Goal: Transaction & Acquisition: Purchase product/service

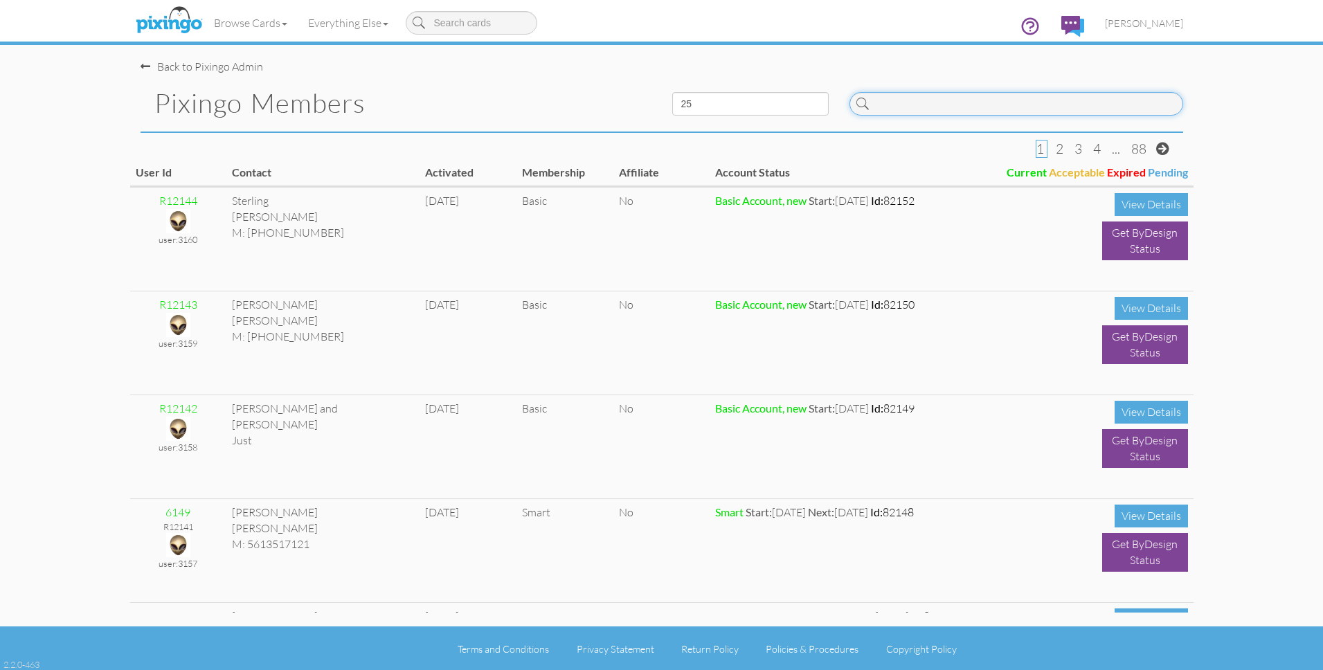
drag, startPoint x: 993, startPoint y: 106, endPoint x: 1006, endPoint y: 109, distance: 13.4
click at [994, 106] on input at bounding box center [1017, 104] width 334 height 24
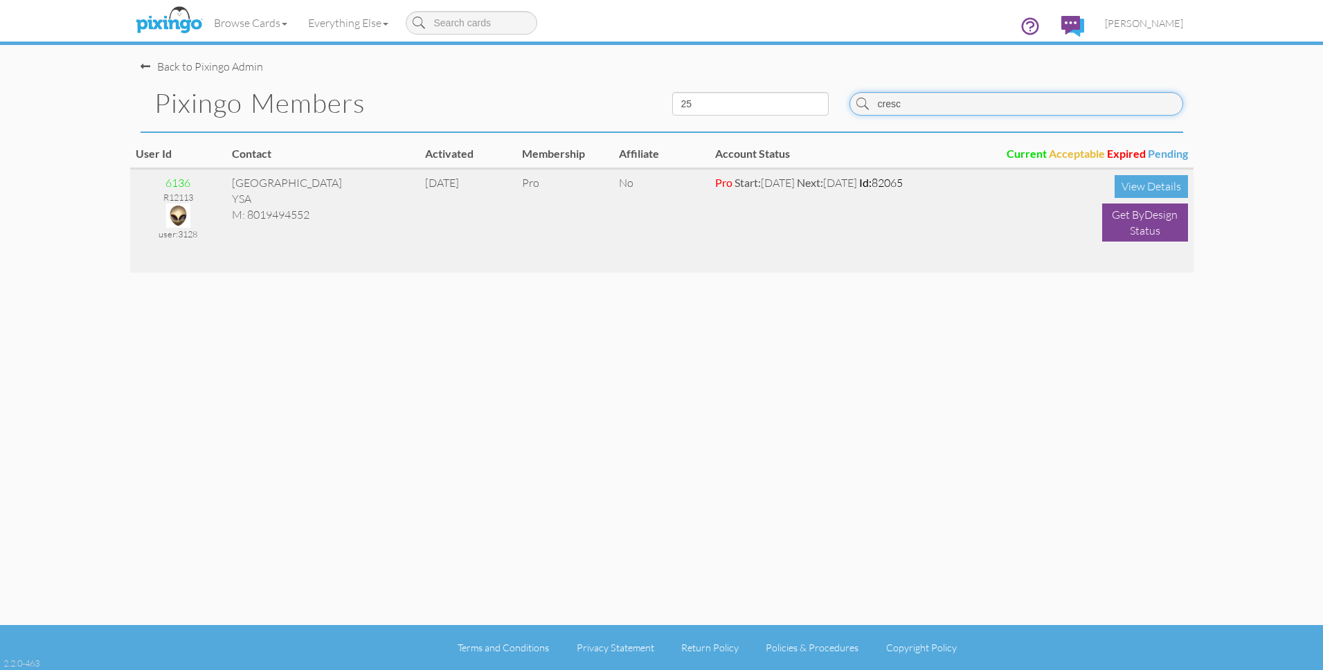
type input "cresc"
click at [177, 210] on img at bounding box center [178, 216] width 24 height 24
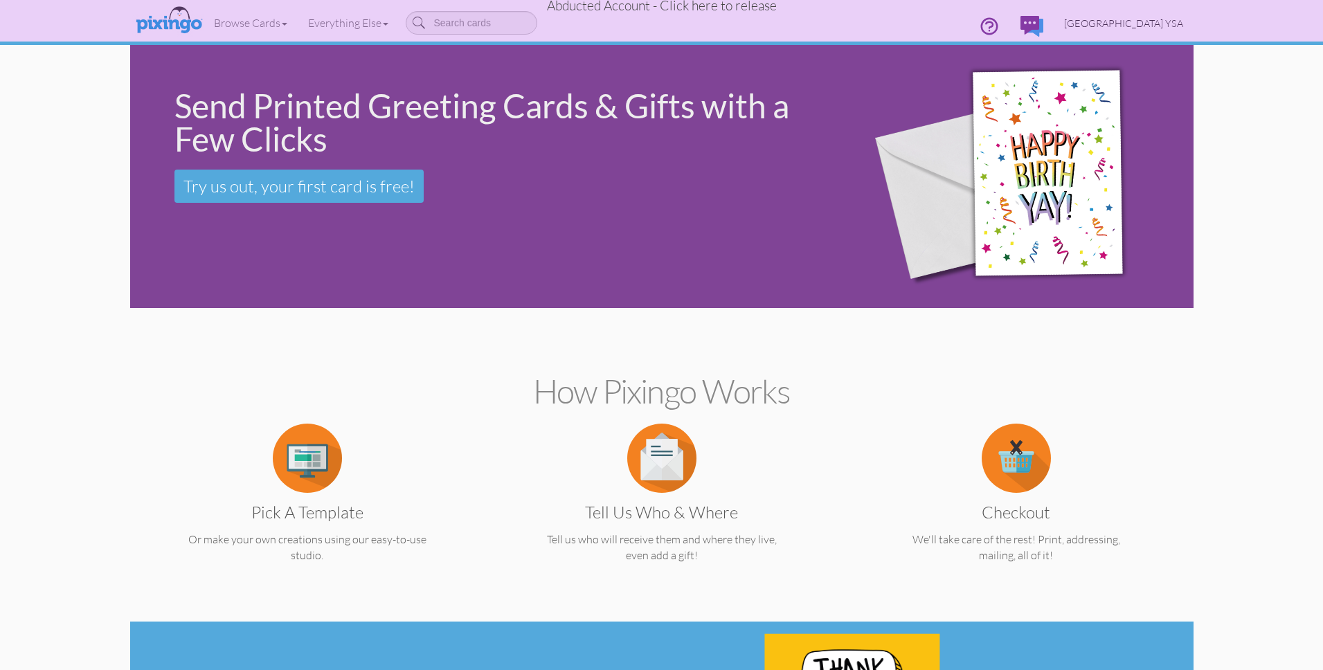
click at [1156, 21] on span "[GEOGRAPHIC_DATA] YSA" at bounding box center [1123, 23] width 119 height 12
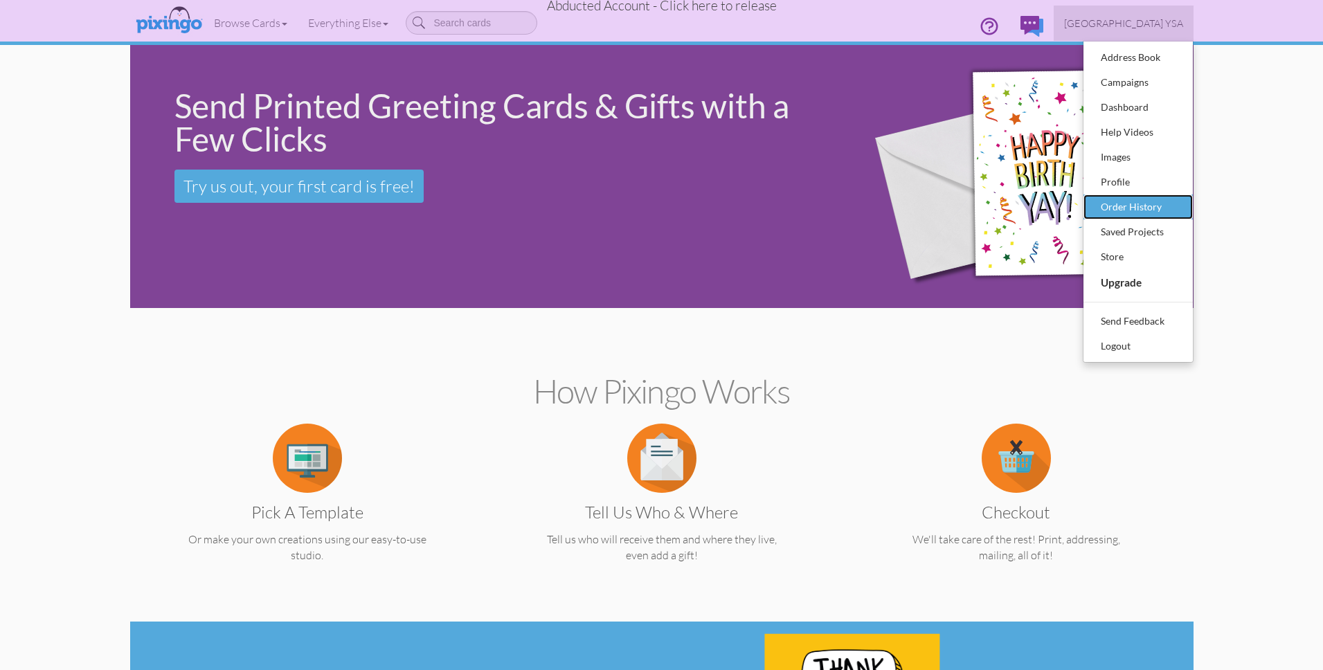
click at [1147, 198] on div "Order History" at bounding box center [1138, 207] width 82 height 21
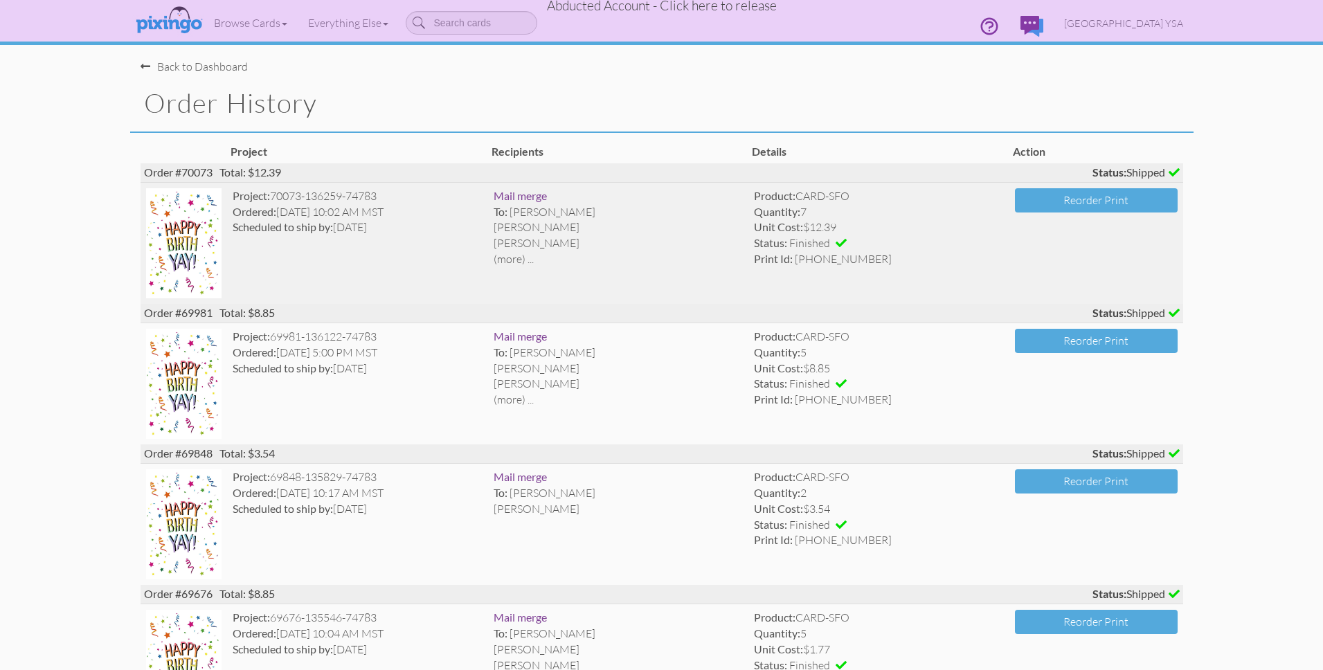
click at [525, 259] on div "(more) ..." at bounding box center [619, 259] width 250 height 16
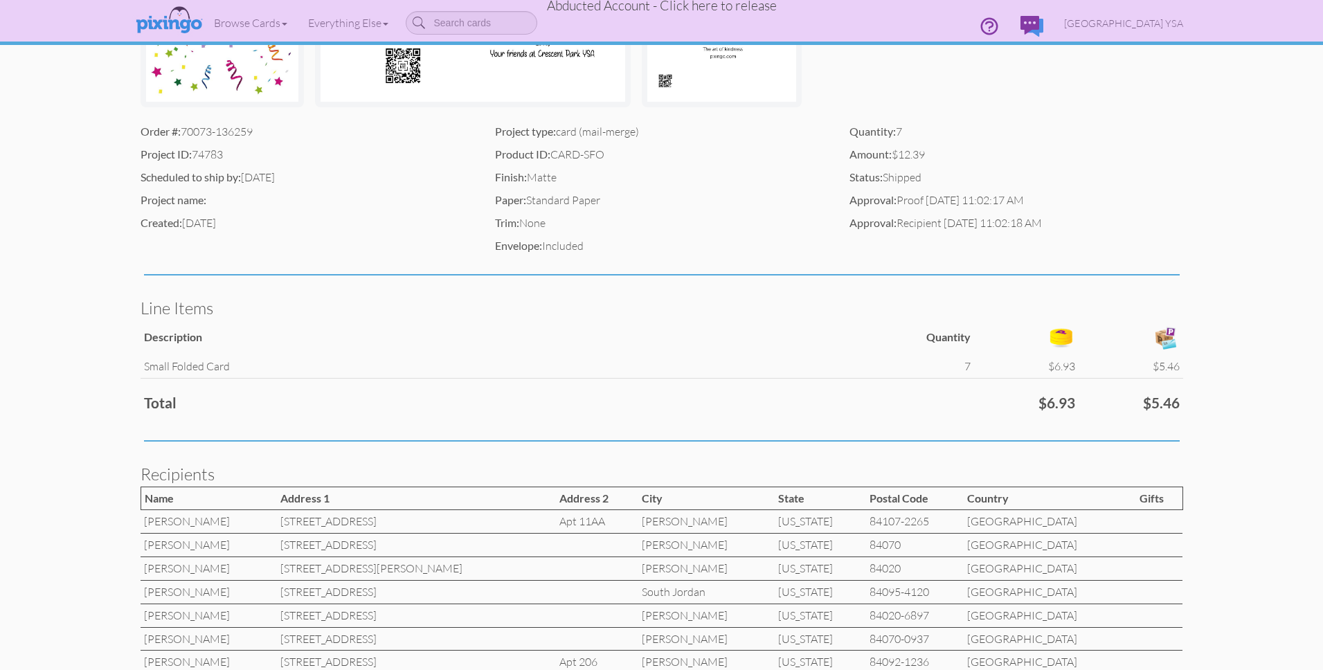
scroll to position [435, 0]
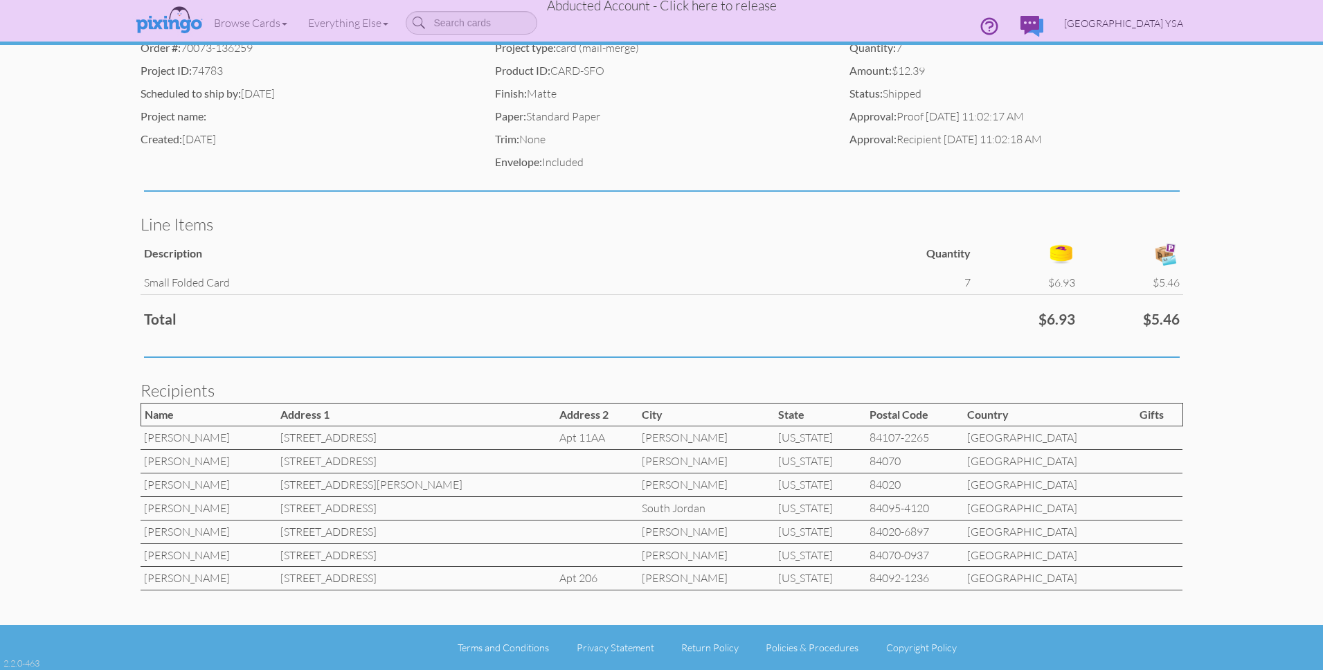
click at [1127, 24] on span "[GEOGRAPHIC_DATA] YSA" at bounding box center [1123, 23] width 119 height 12
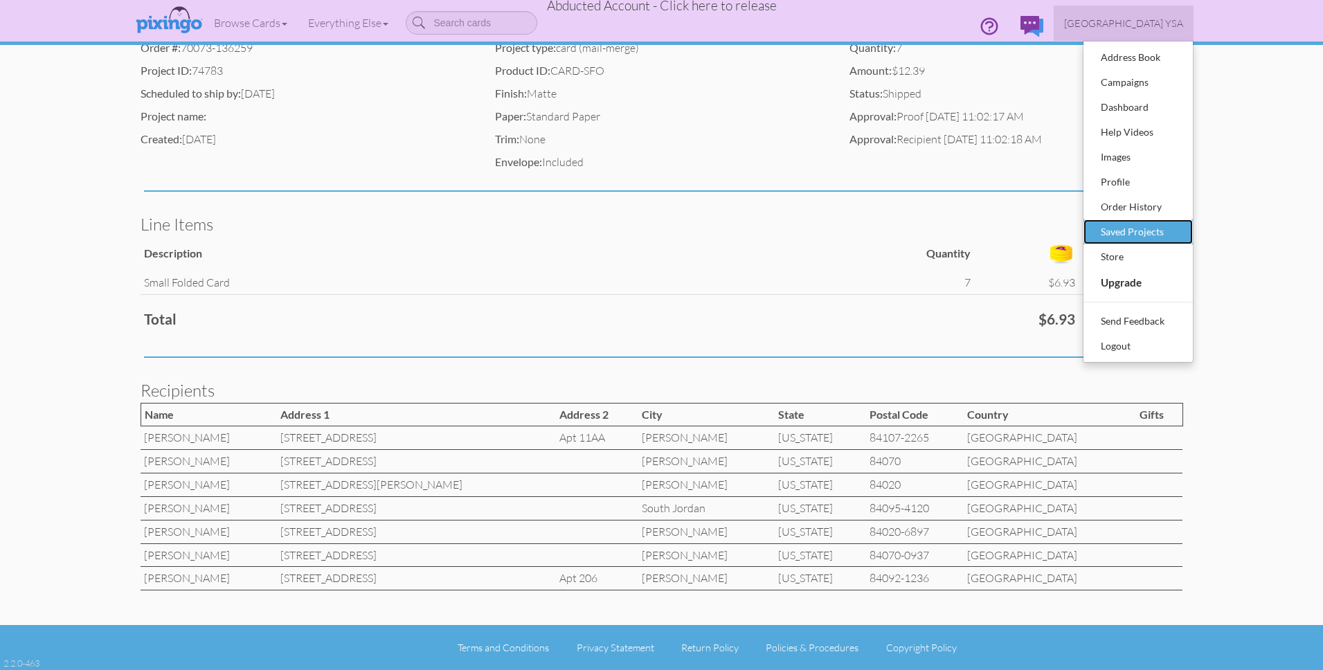
click at [1112, 235] on div "Saved Projects" at bounding box center [1138, 232] width 82 height 21
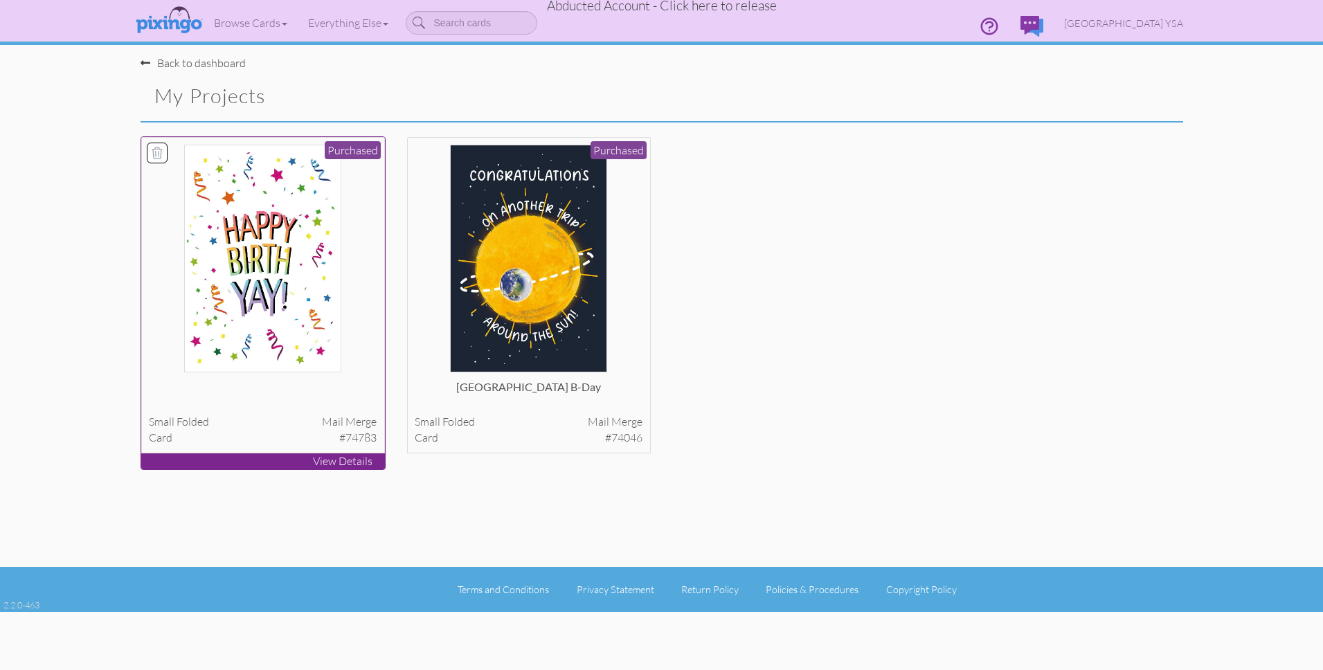
click at [317, 289] on img at bounding box center [262, 259] width 157 height 228
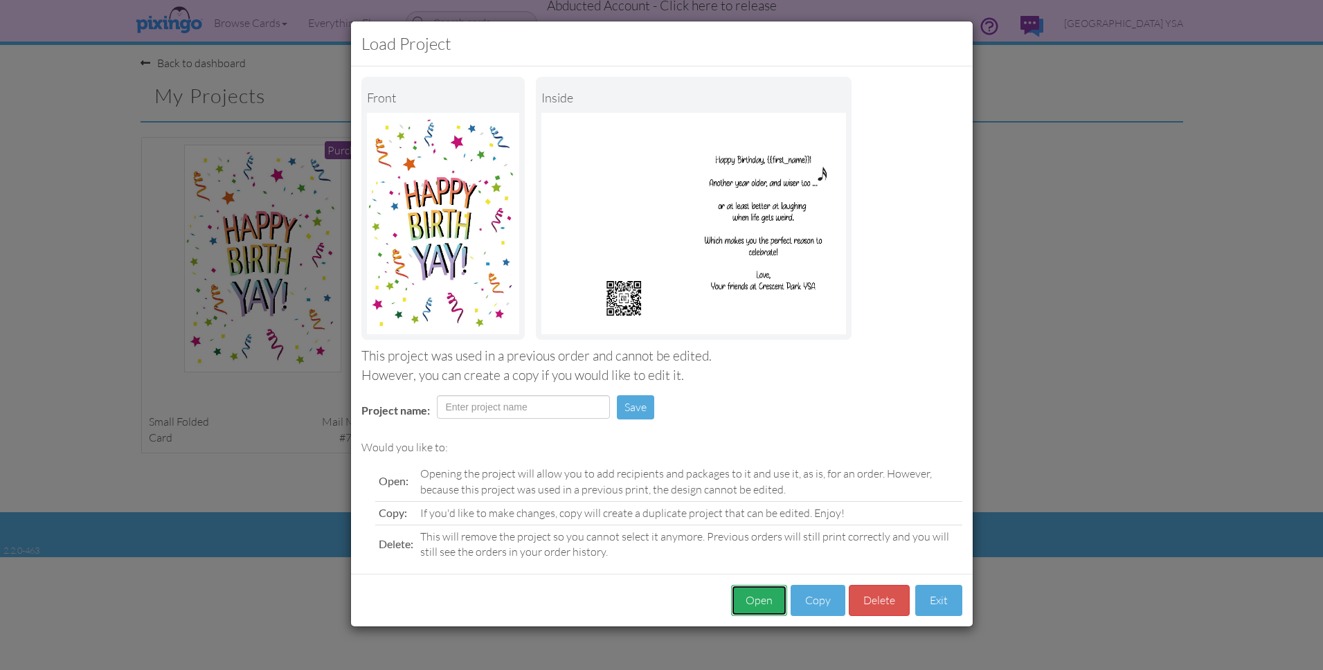
click at [753, 609] on button "Open" at bounding box center [759, 600] width 56 height 31
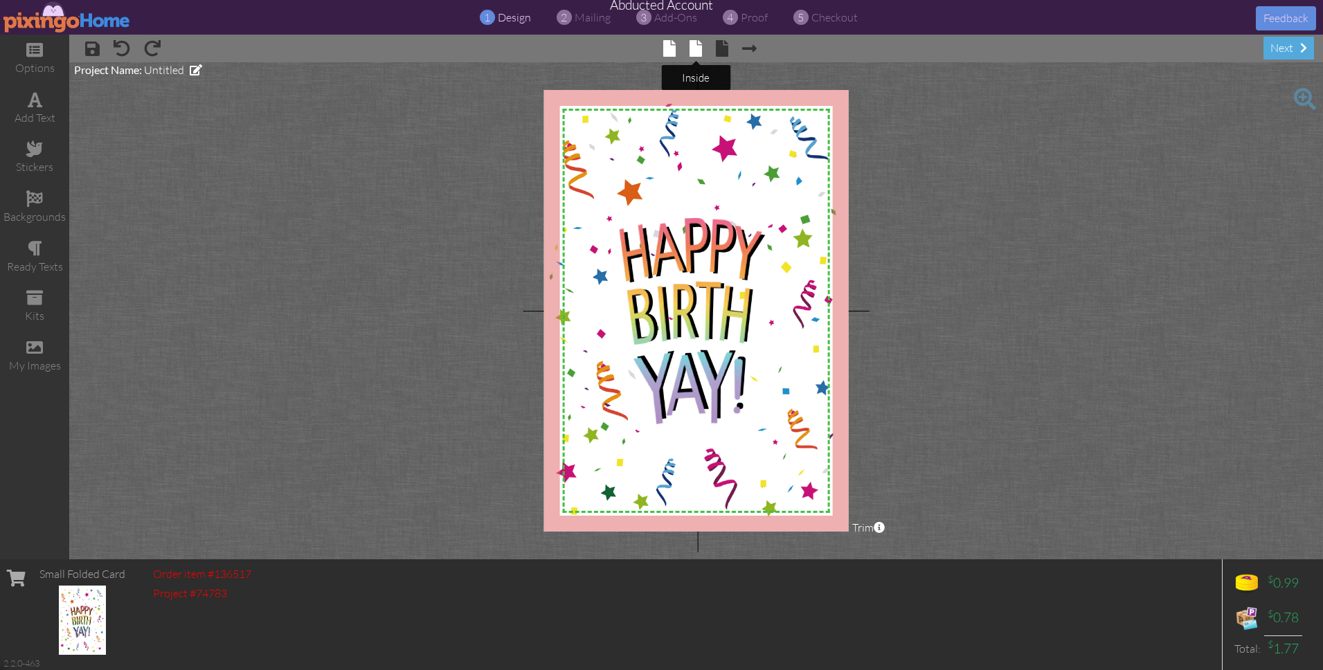
click at [691, 51] on span at bounding box center [696, 48] width 12 height 17
click at [696, 53] on span at bounding box center [696, 48] width 12 height 17
click at [68, 18] on img at bounding box center [66, 16] width 127 height 31
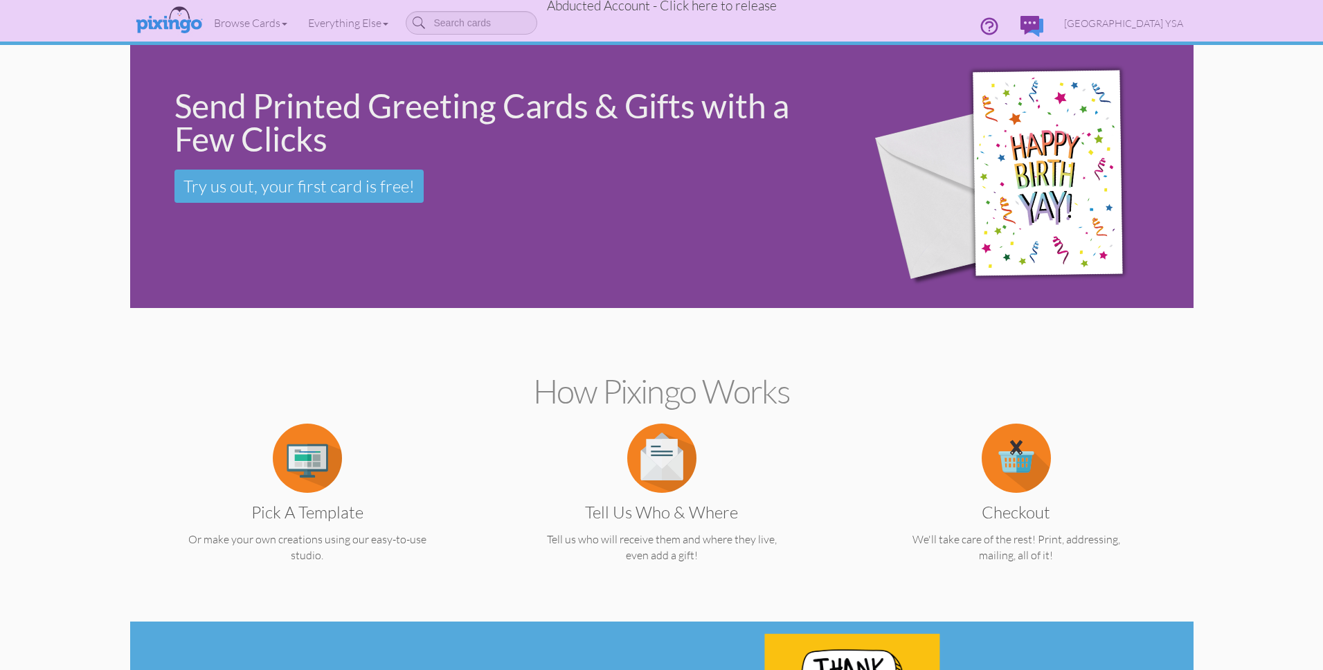
click at [683, 8] on span "Abducted Account - Click here to release" at bounding box center [662, 5] width 230 height 17
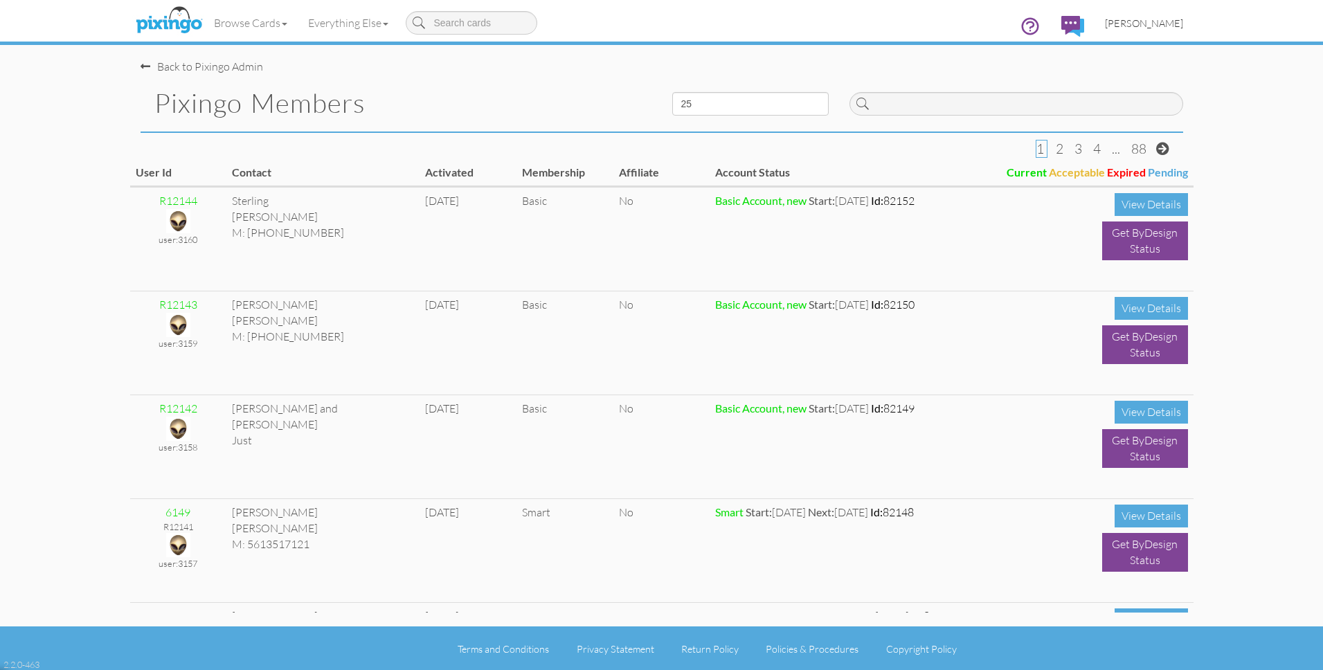
click at [1148, 24] on span "[PERSON_NAME]" at bounding box center [1144, 23] width 78 height 12
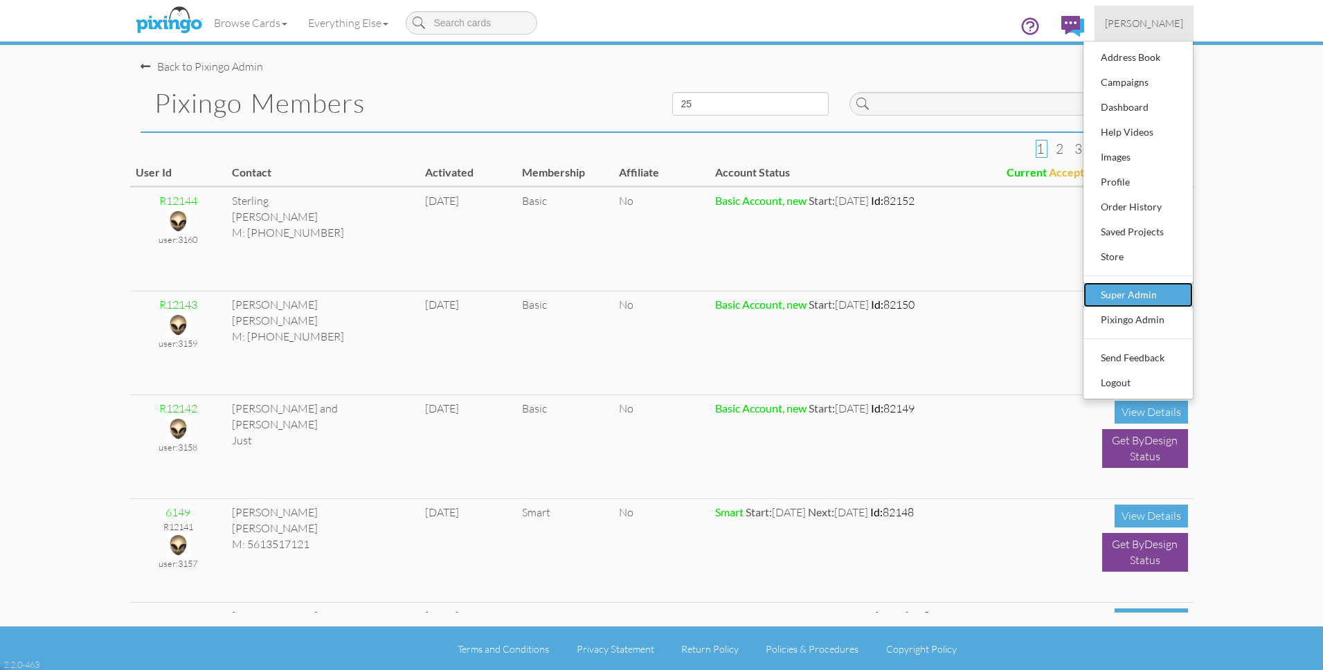
click at [1146, 294] on div "Super Admin" at bounding box center [1138, 295] width 82 height 21
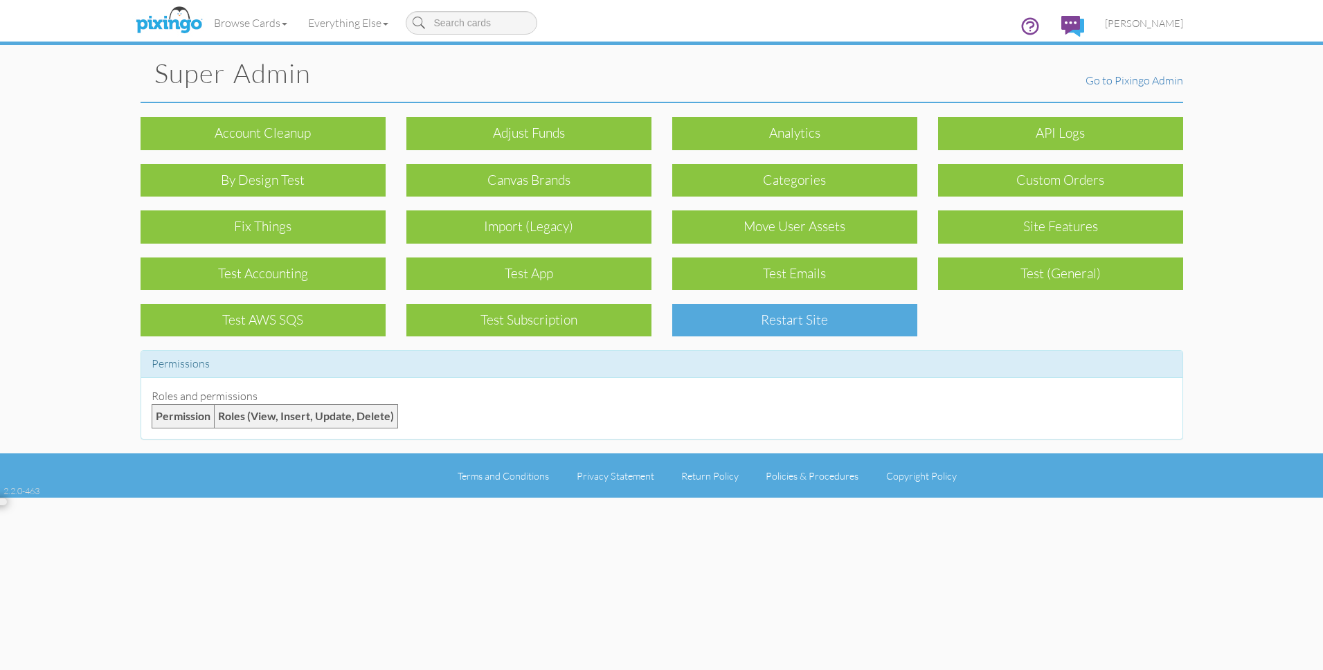
click at [850, 323] on div "Restart Site" at bounding box center [794, 320] width 245 height 33
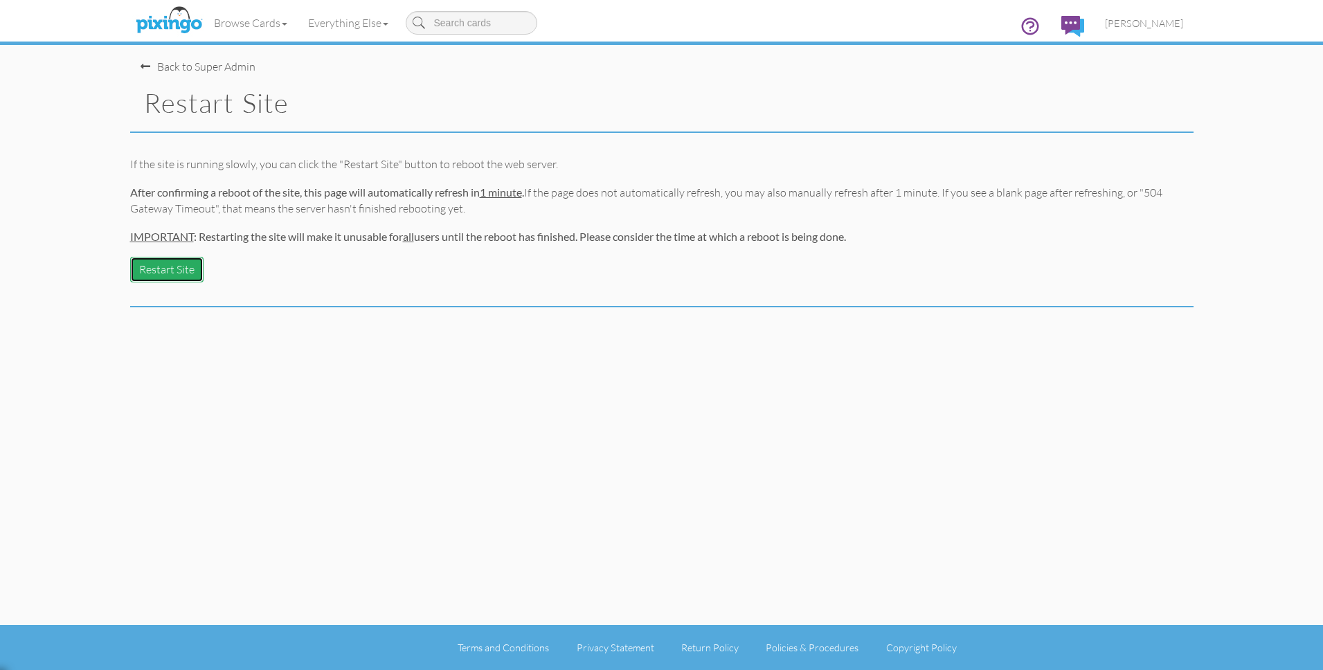
click at [172, 268] on button "Restart Site" at bounding box center [166, 270] width 73 height 26
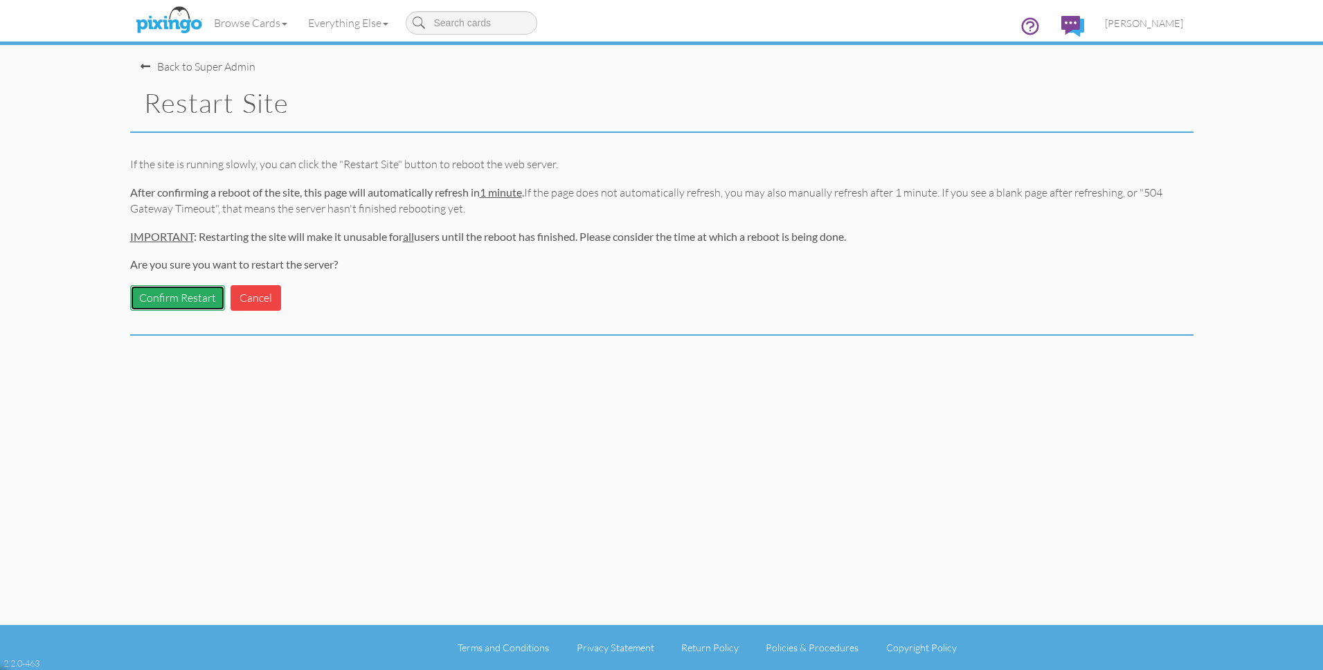
click at [174, 296] on button "Confirm Restart" at bounding box center [177, 298] width 95 height 26
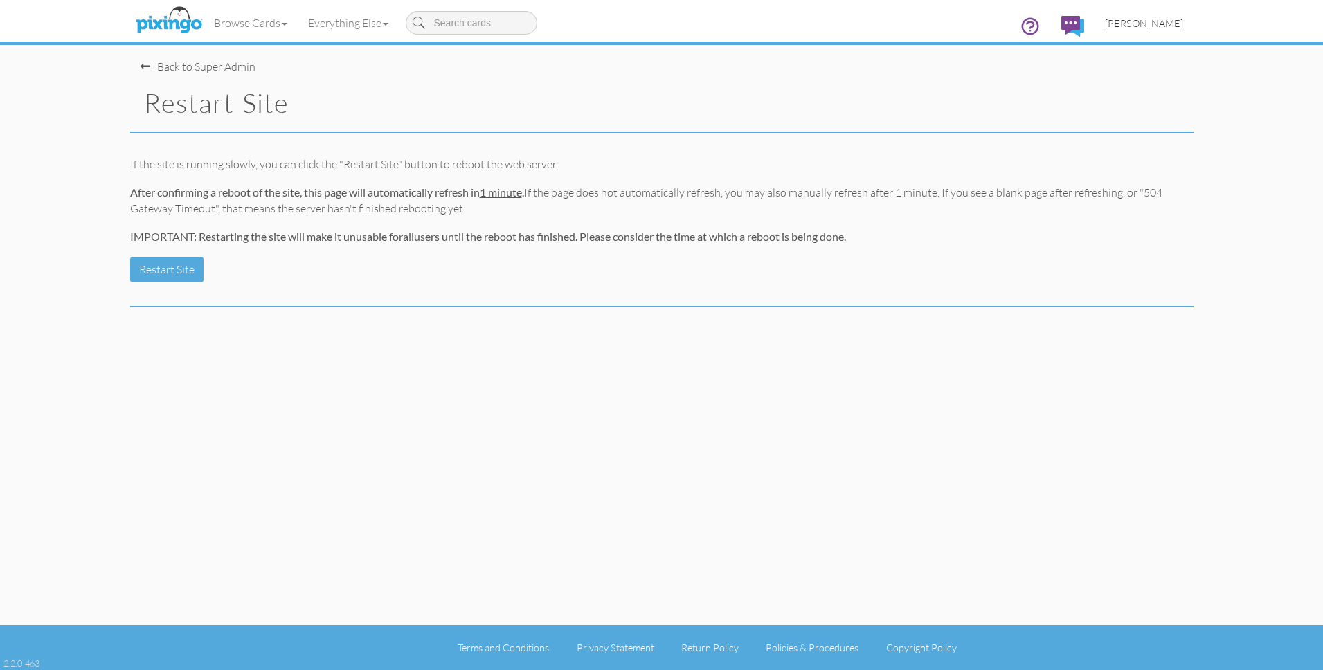
click at [1149, 23] on span "[PERSON_NAME]" at bounding box center [1144, 23] width 78 height 12
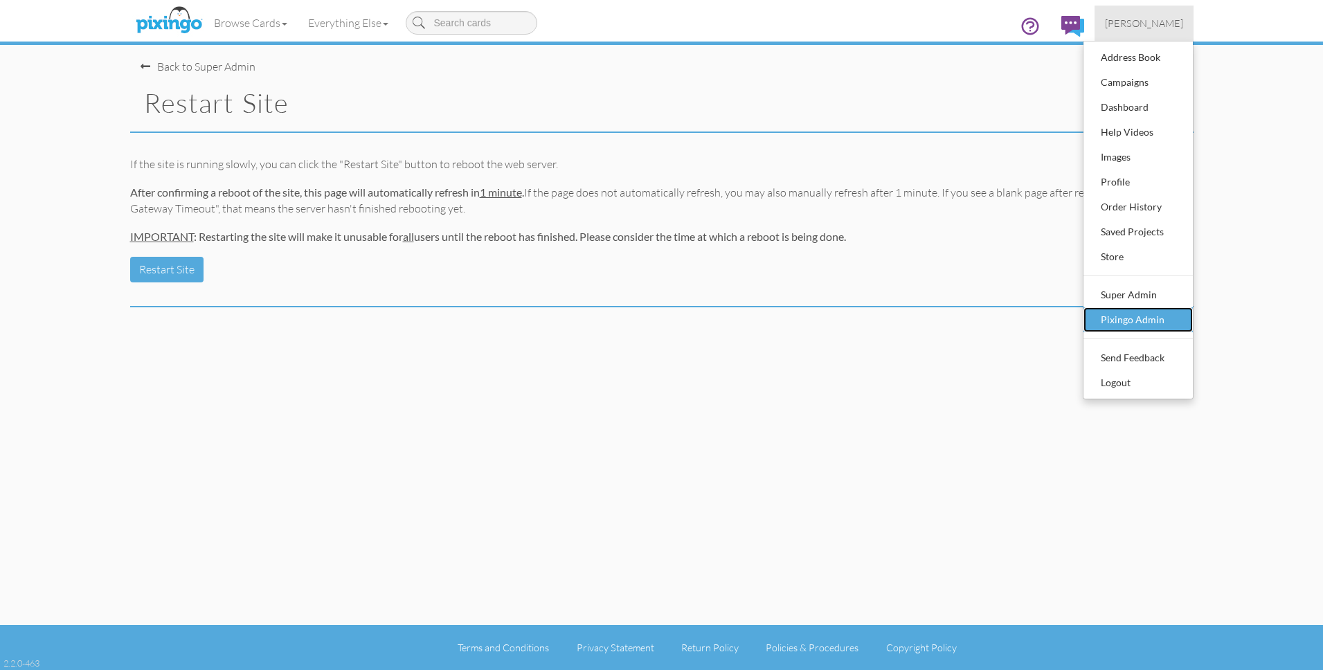
click at [1143, 323] on div "Pixingo Admin" at bounding box center [1138, 319] width 82 height 21
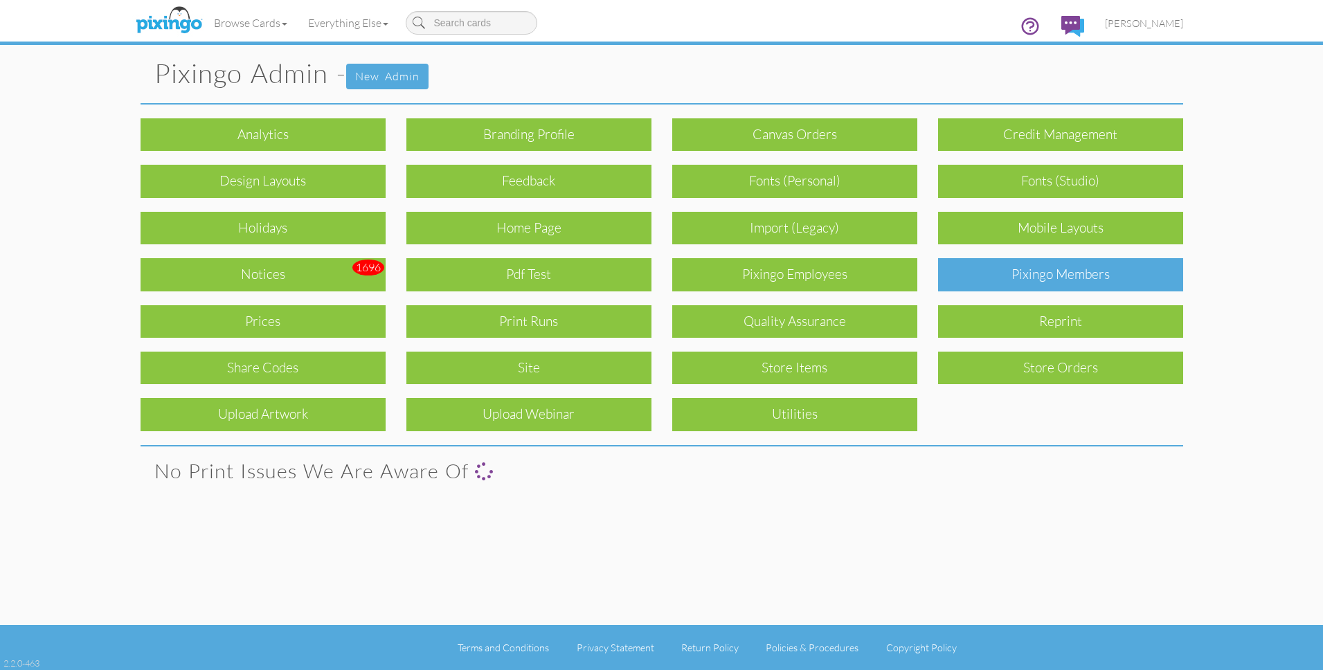
click at [1069, 280] on div "Pixingo Members" at bounding box center [1060, 274] width 245 height 33
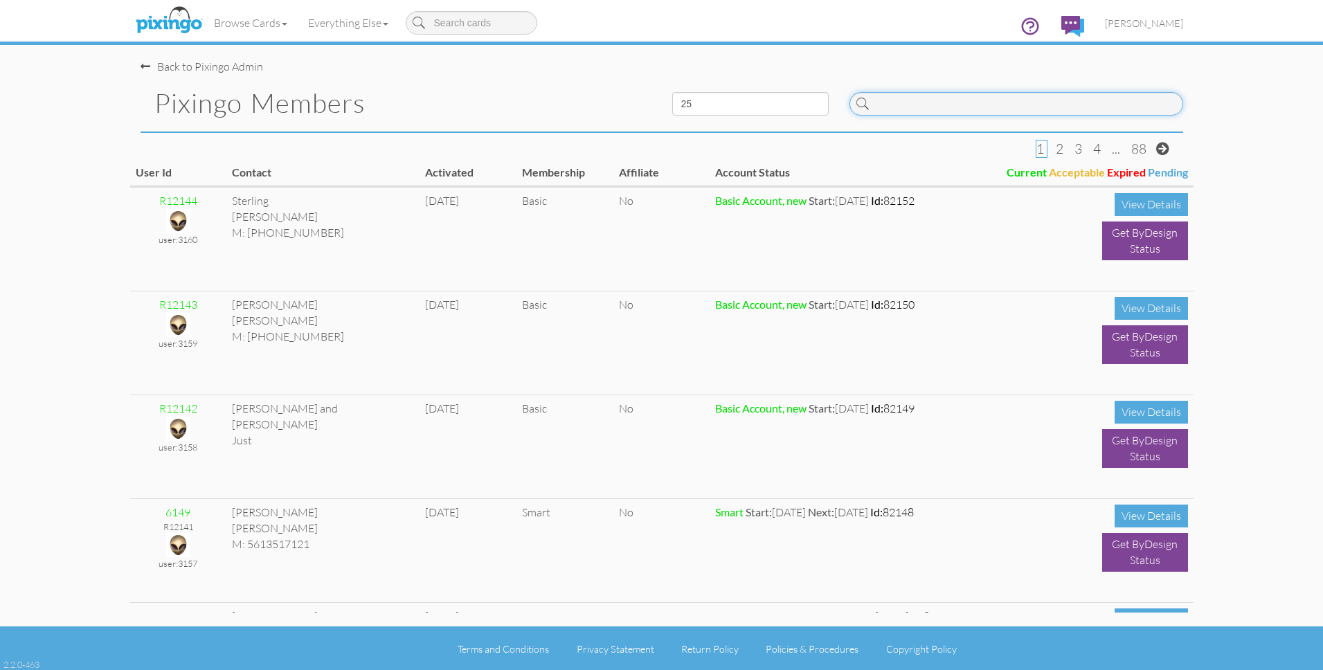
click at [987, 105] on input at bounding box center [1017, 104] width 334 height 24
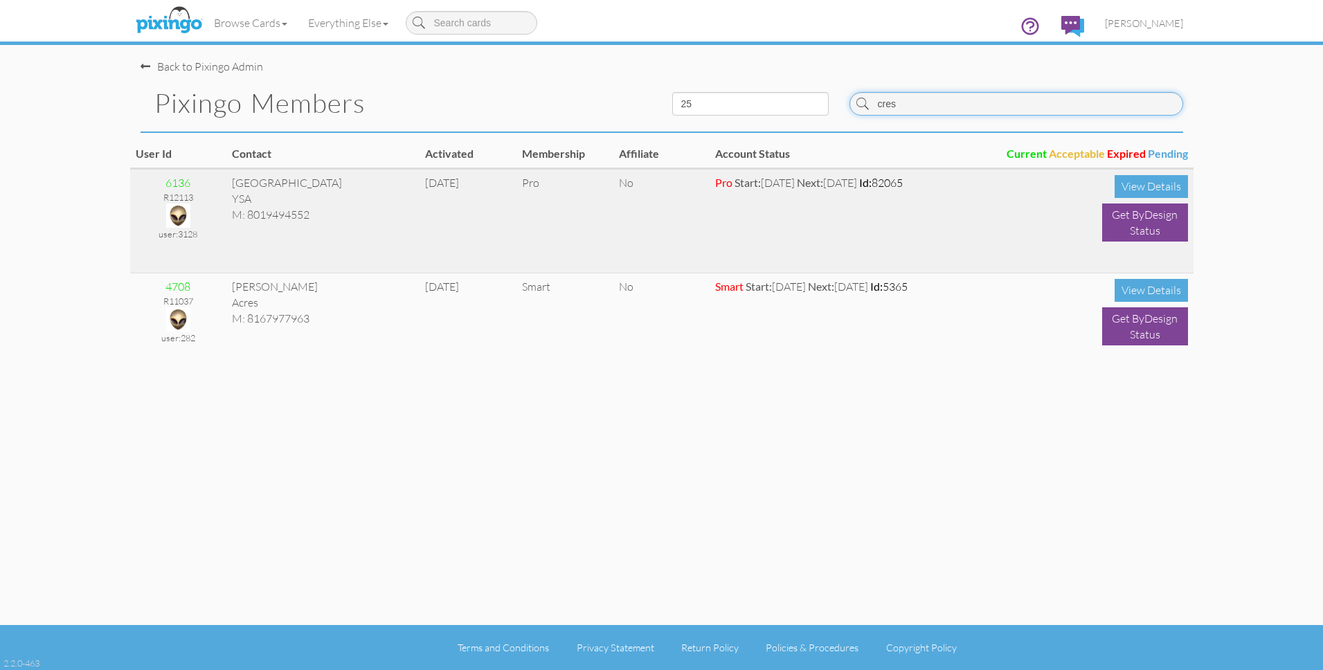
type input "cres"
click at [182, 210] on img at bounding box center [178, 216] width 24 height 24
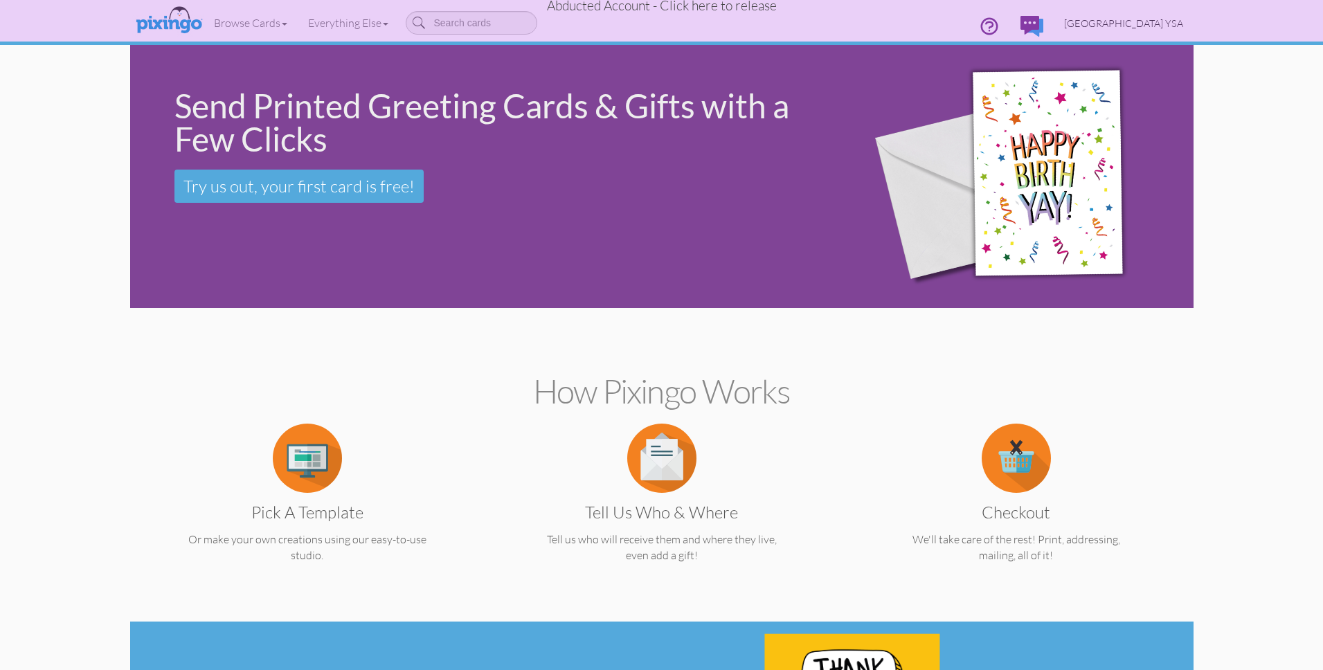
click at [1138, 28] on span "[GEOGRAPHIC_DATA] YSA" at bounding box center [1123, 23] width 119 height 12
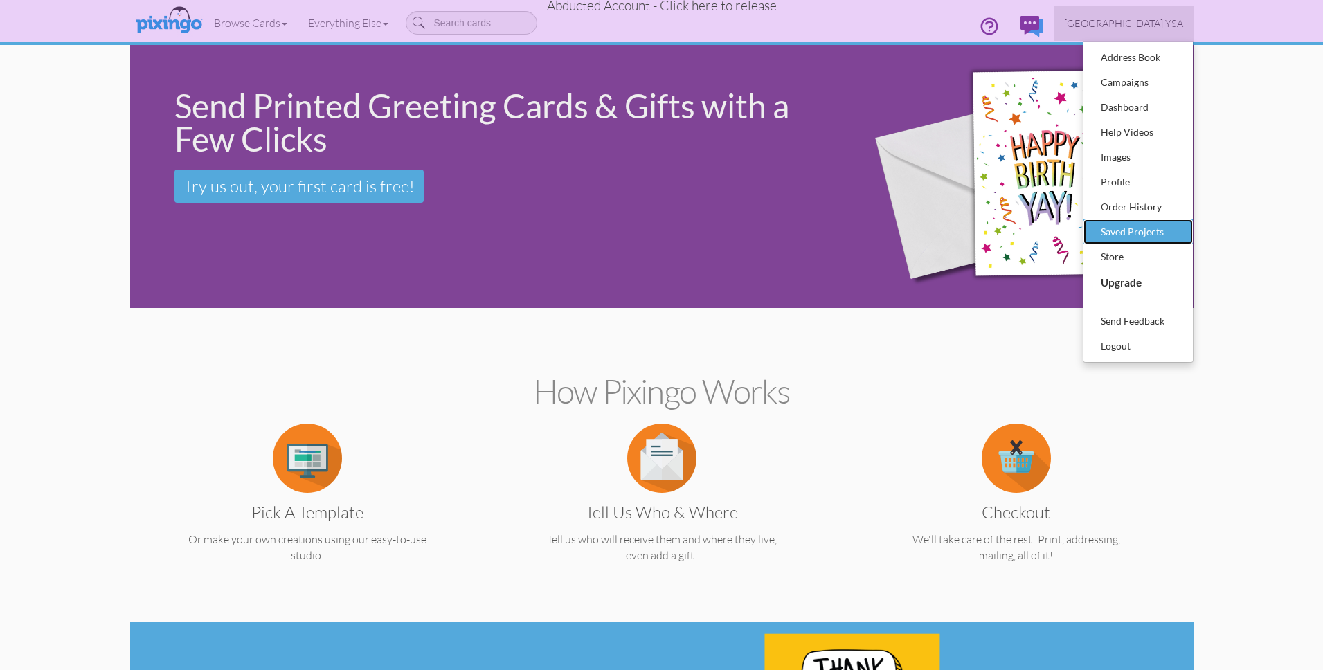
click at [1165, 231] on div "Saved Projects" at bounding box center [1138, 232] width 82 height 21
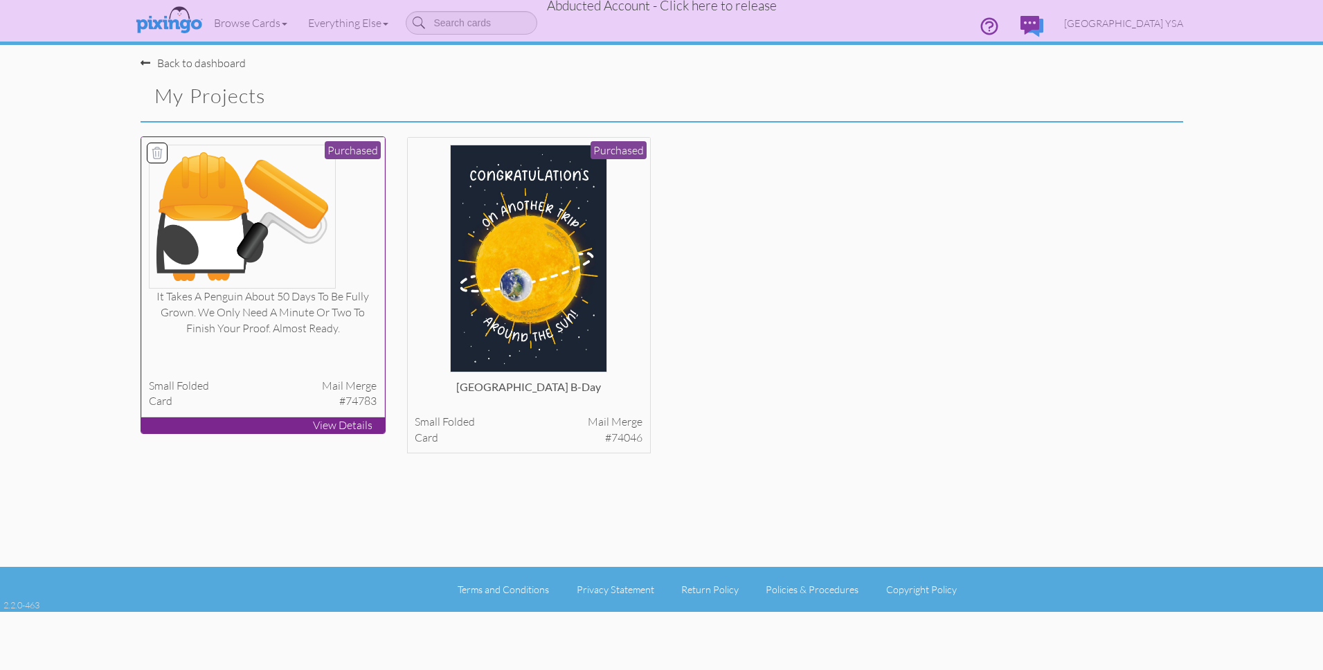
click at [271, 269] on img at bounding box center [242, 217] width 187 height 144
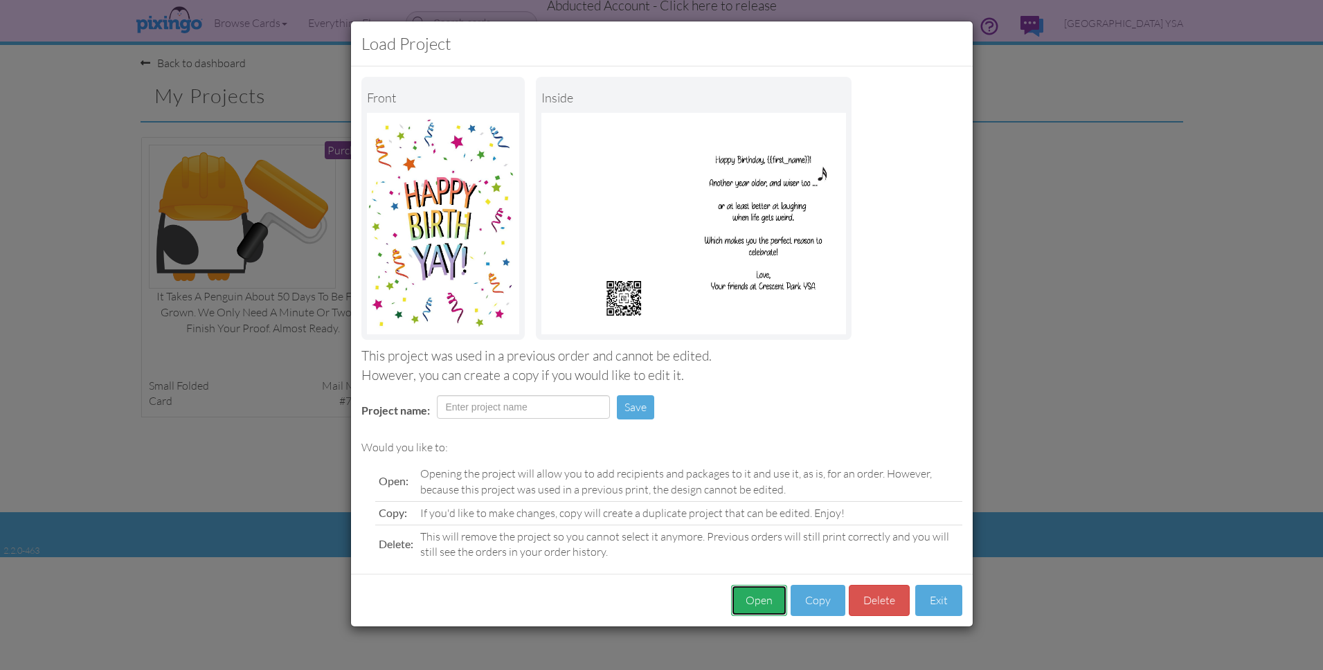
click at [771, 593] on button "Open" at bounding box center [759, 600] width 56 height 31
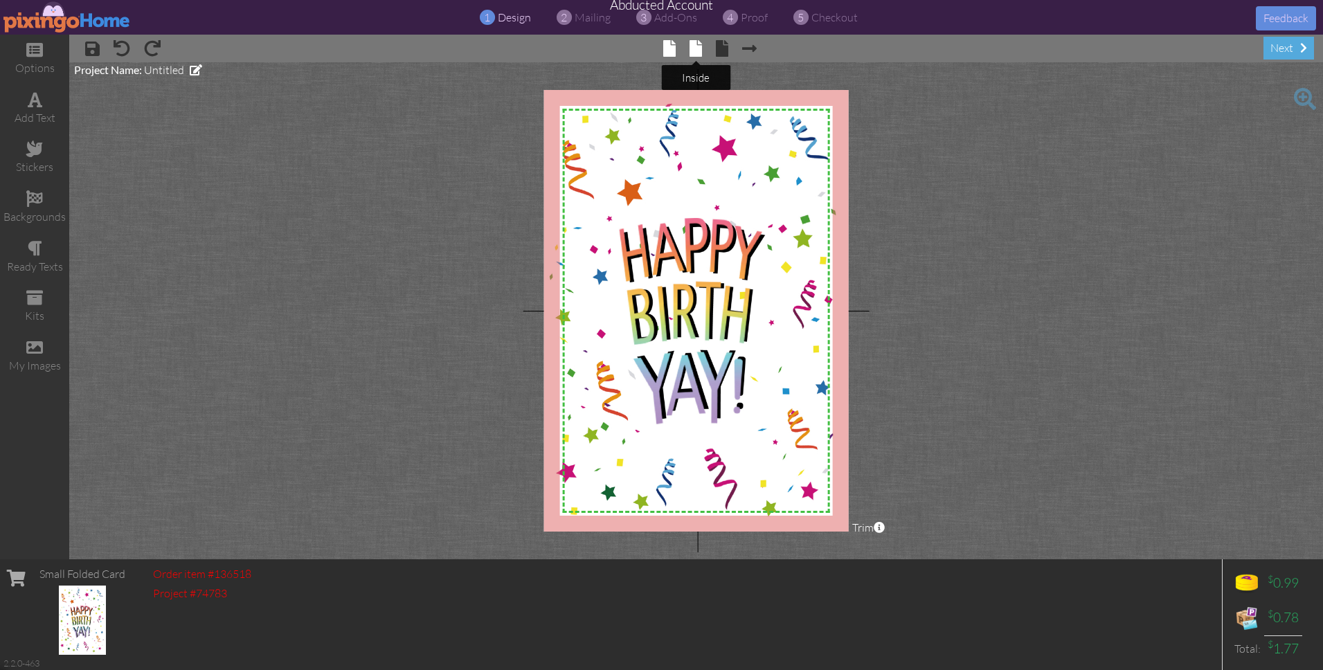
click at [698, 48] on span at bounding box center [696, 48] width 12 height 17
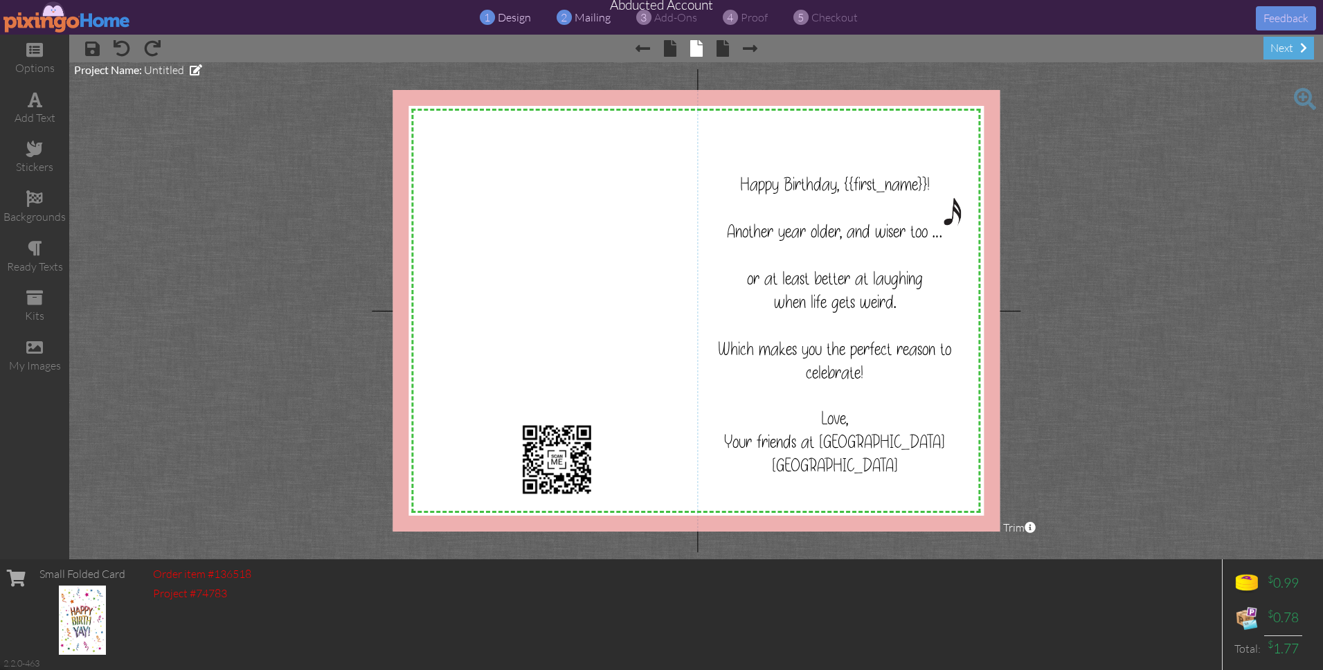
click at [591, 18] on span "mailing" at bounding box center [593, 17] width 36 height 14
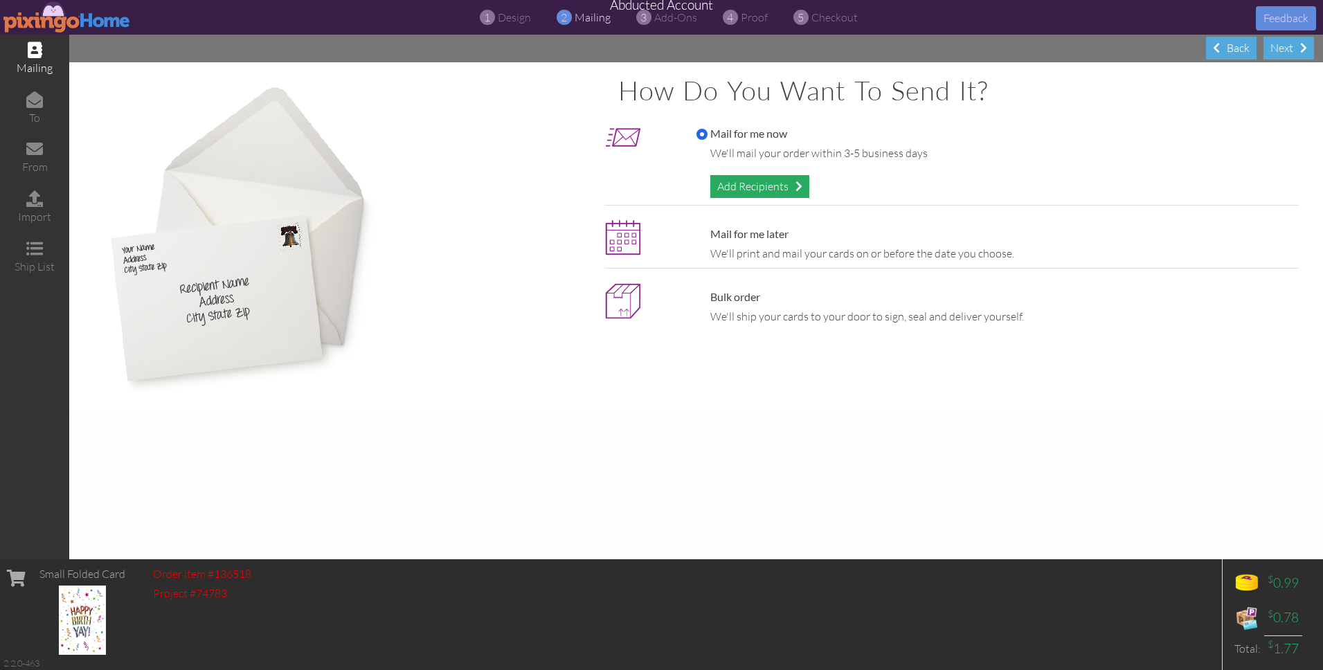
click at [730, 185] on div "Add Recipients" at bounding box center [759, 186] width 99 height 23
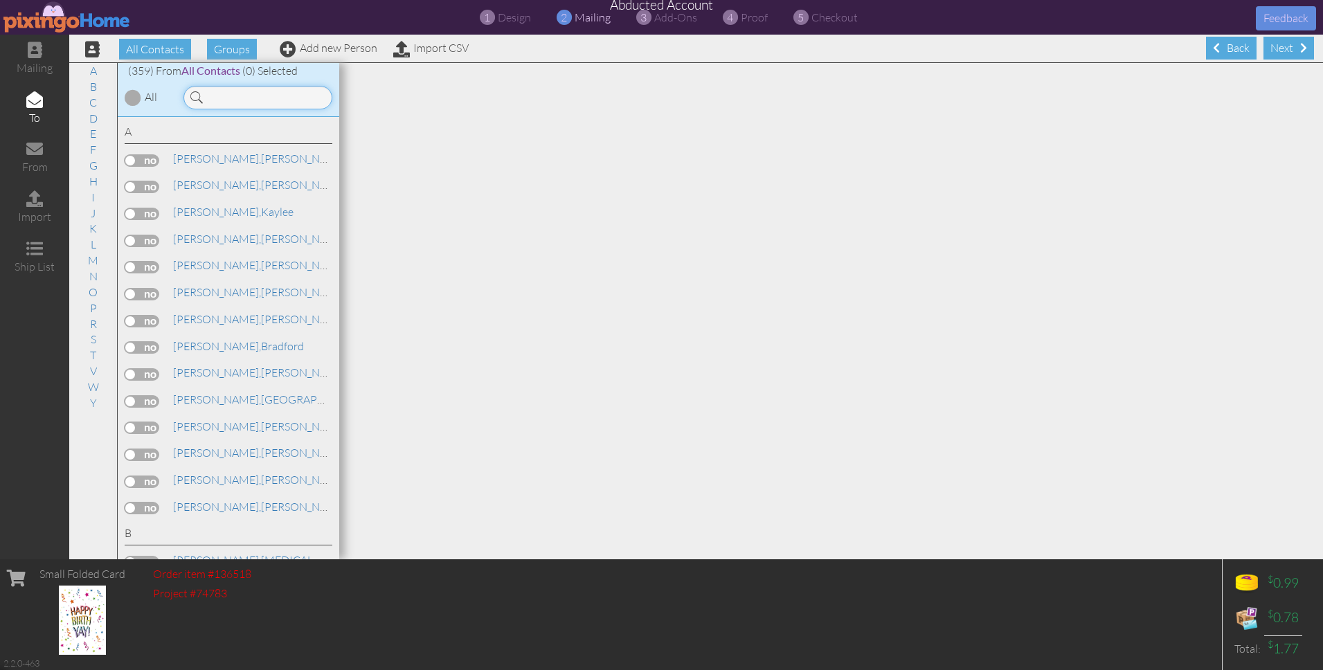
drag, startPoint x: 233, startPoint y: 91, endPoint x: 258, endPoint y: 96, distance: 25.4
click at [235, 92] on input at bounding box center [257, 98] width 149 height 24
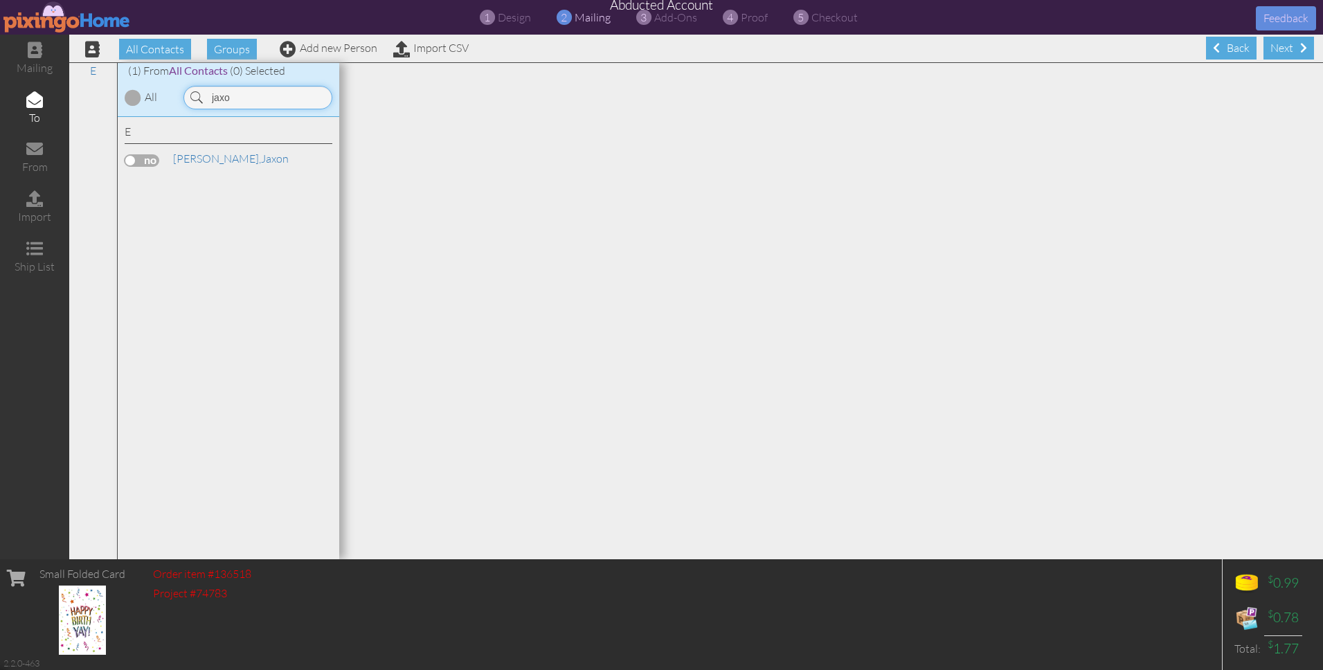
type input "jaxo"
click at [154, 159] on label at bounding box center [142, 160] width 35 height 12
click at [0, 0] on input "checkbox" at bounding box center [0, 0] width 0 height 0
drag, startPoint x: 242, startPoint y: 99, endPoint x: 187, endPoint y: 99, distance: 54.7
click at [187, 99] on input "jaxo" at bounding box center [257, 98] width 149 height 24
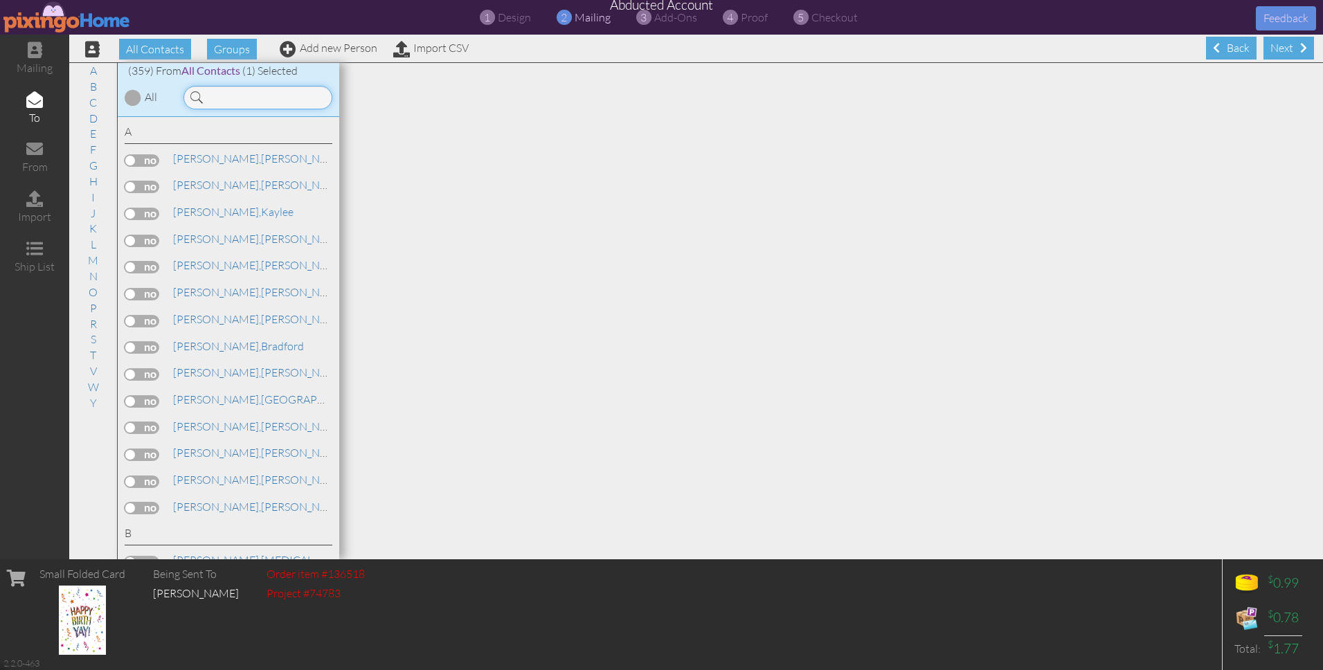
click at [222, 100] on input at bounding box center [257, 98] width 149 height 24
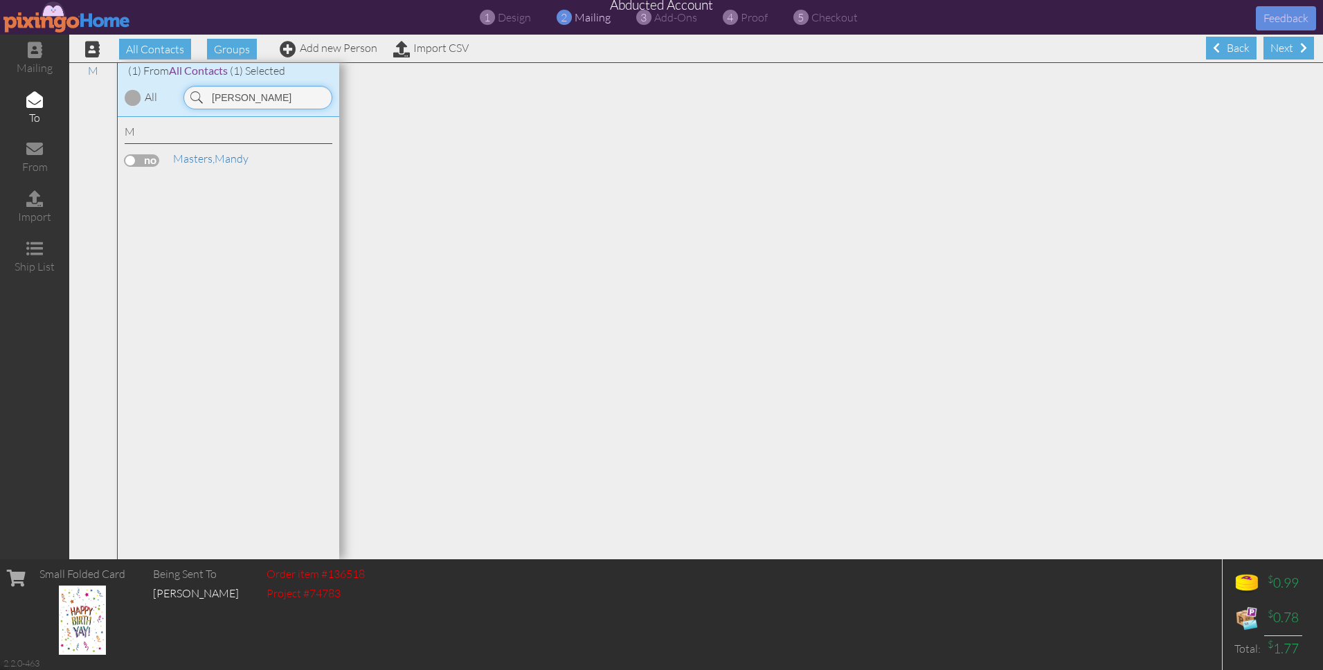
type input "[PERSON_NAME]"
click at [138, 155] on label at bounding box center [142, 160] width 35 height 12
click at [0, 0] on input "checkbox" at bounding box center [0, 0] width 0 height 0
drag, startPoint x: 261, startPoint y: 101, endPoint x: 192, endPoint y: 96, distance: 68.8
click at [191, 95] on div "[PERSON_NAME]" at bounding box center [257, 98] width 149 height 24
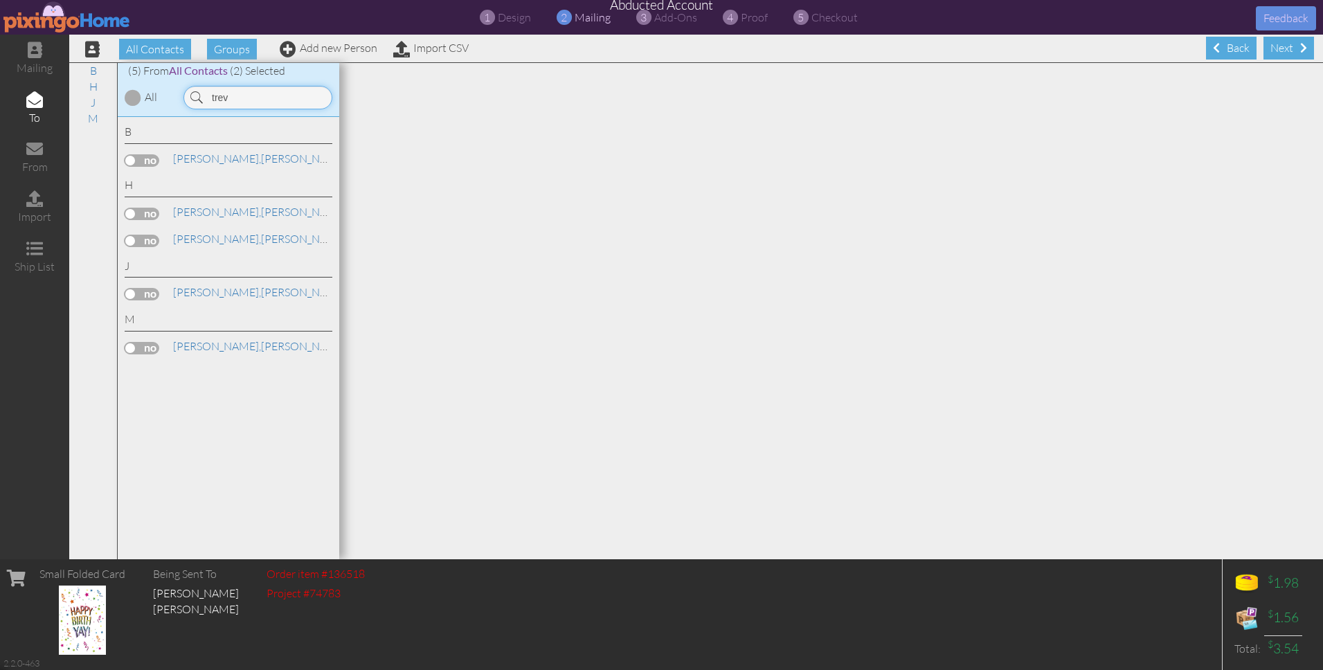
type input "trev"
click at [150, 213] on label at bounding box center [142, 214] width 35 height 12
click at [0, 0] on input "checkbox" at bounding box center [0, 0] width 0 height 0
drag, startPoint x: 237, startPoint y: 99, endPoint x: 194, endPoint y: 95, distance: 43.1
click at [191, 95] on div "trev" at bounding box center [257, 98] width 149 height 24
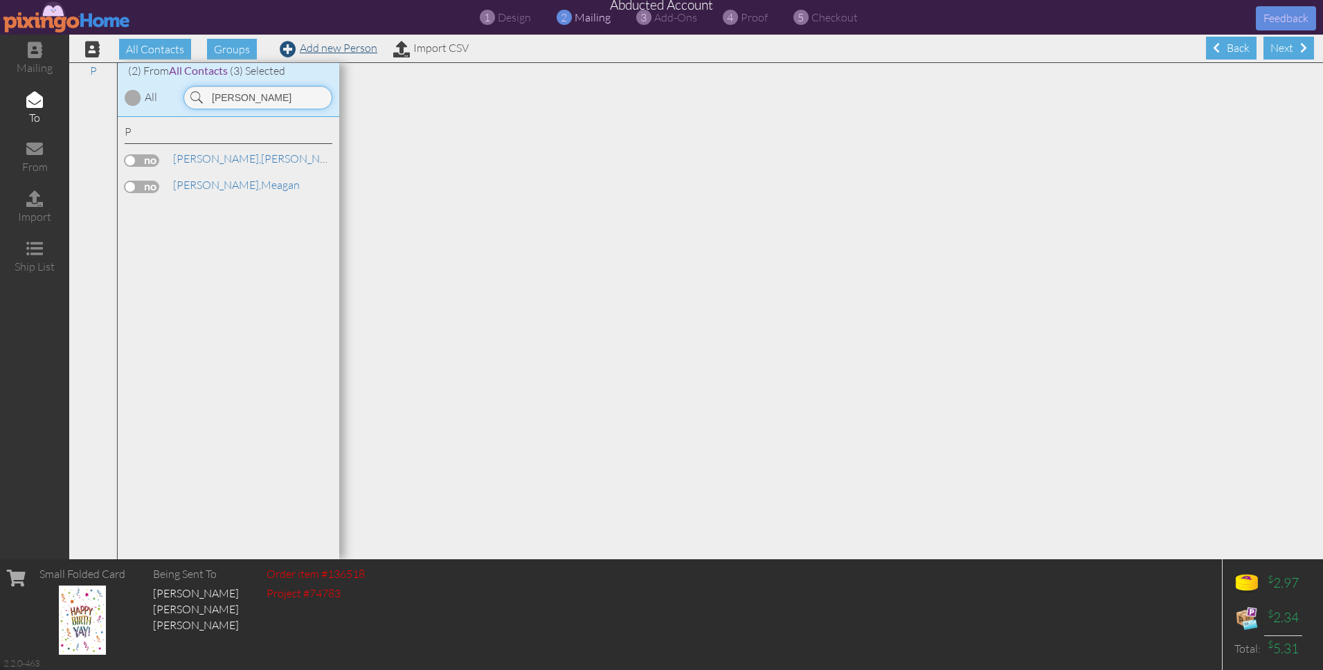
type input "[PERSON_NAME]"
click at [343, 48] on link "Add new Person" at bounding box center [329, 48] width 98 height 14
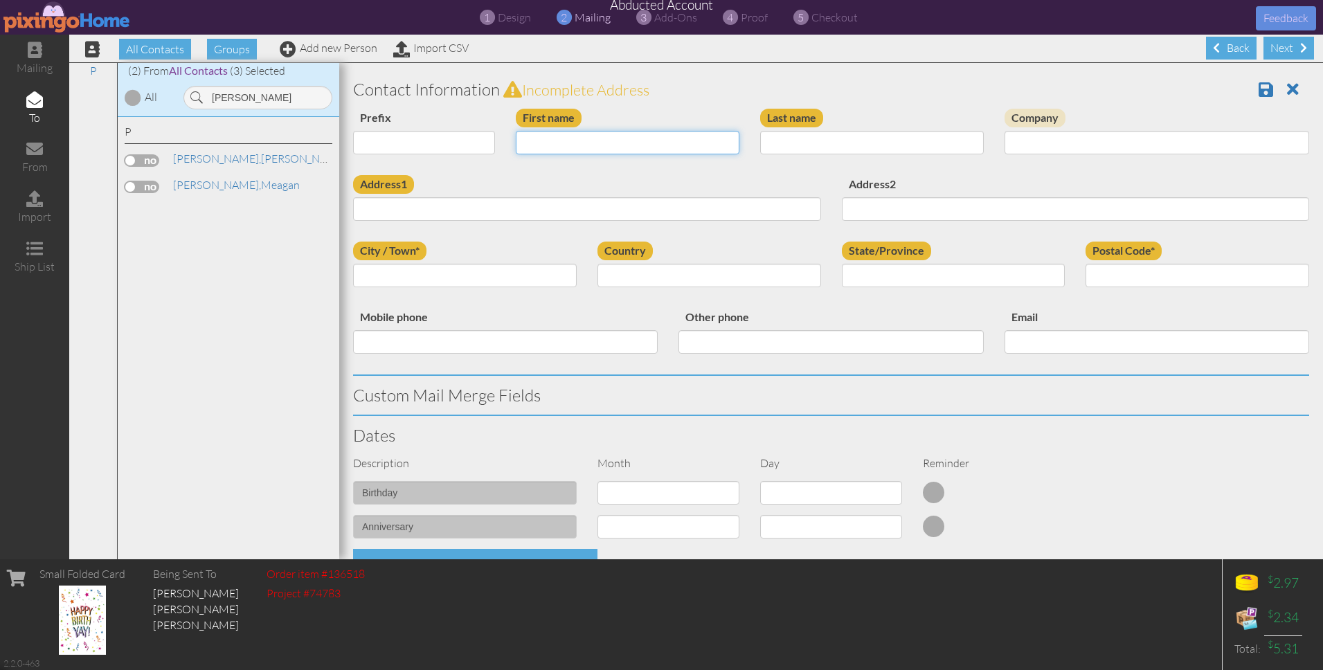
click at [542, 141] on input "First name" at bounding box center [628, 143] width 224 height 24
type input "[PERSON_NAME]"
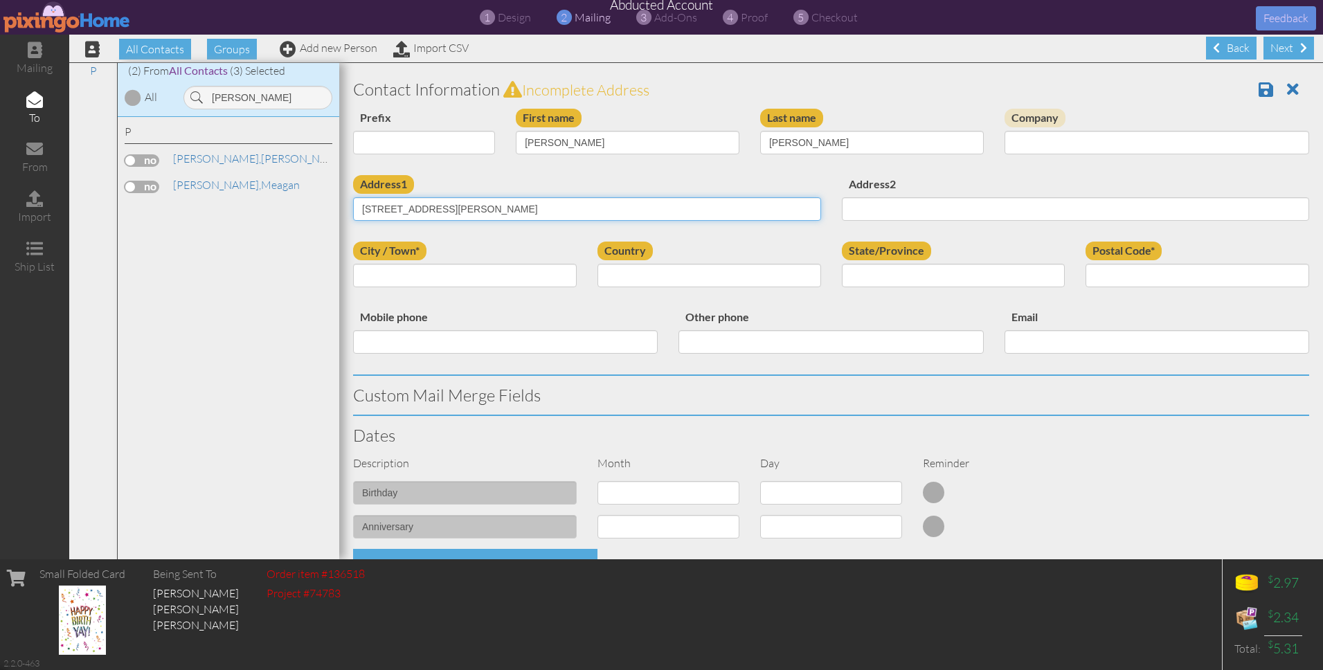
scroll to position [32, 0]
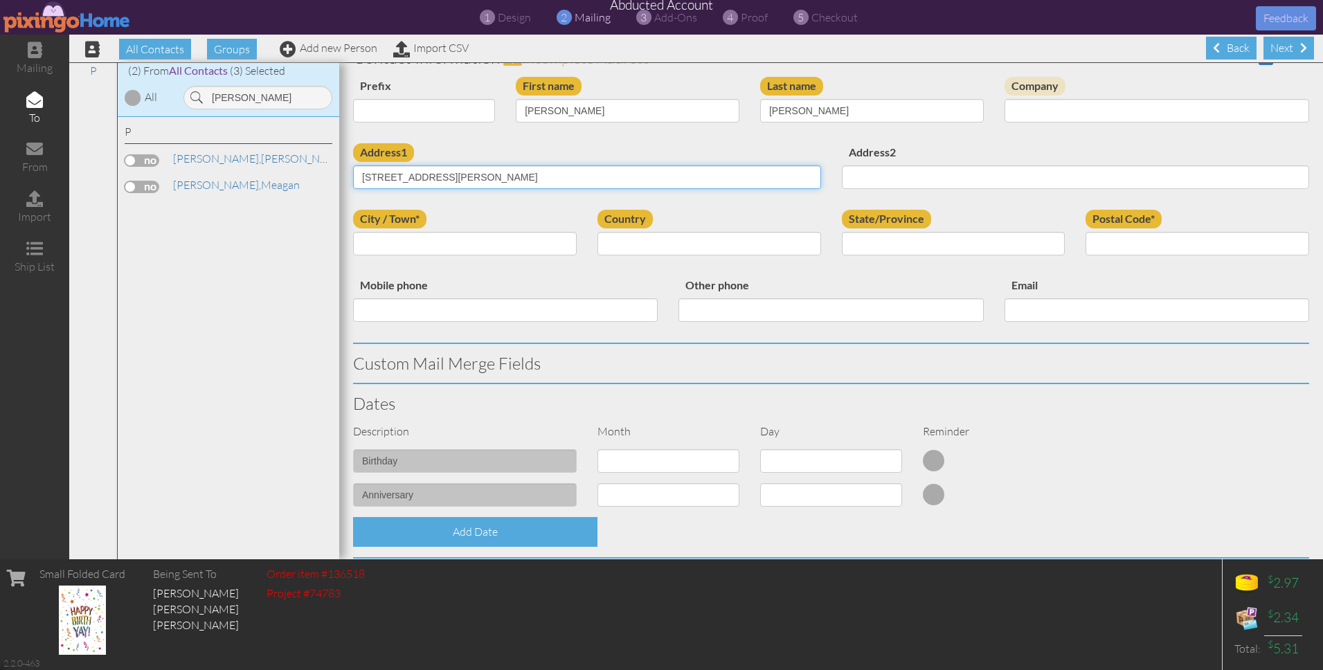
type input "[STREET_ADDRESS][PERSON_NAME]"
click at [865, 171] on input "Address2" at bounding box center [1076, 177] width 468 height 24
type input "Unit G9"
click at [424, 240] on input "City / Town*" at bounding box center [465, 244] width 224 height 24
type input "[PERSON_NAME]"
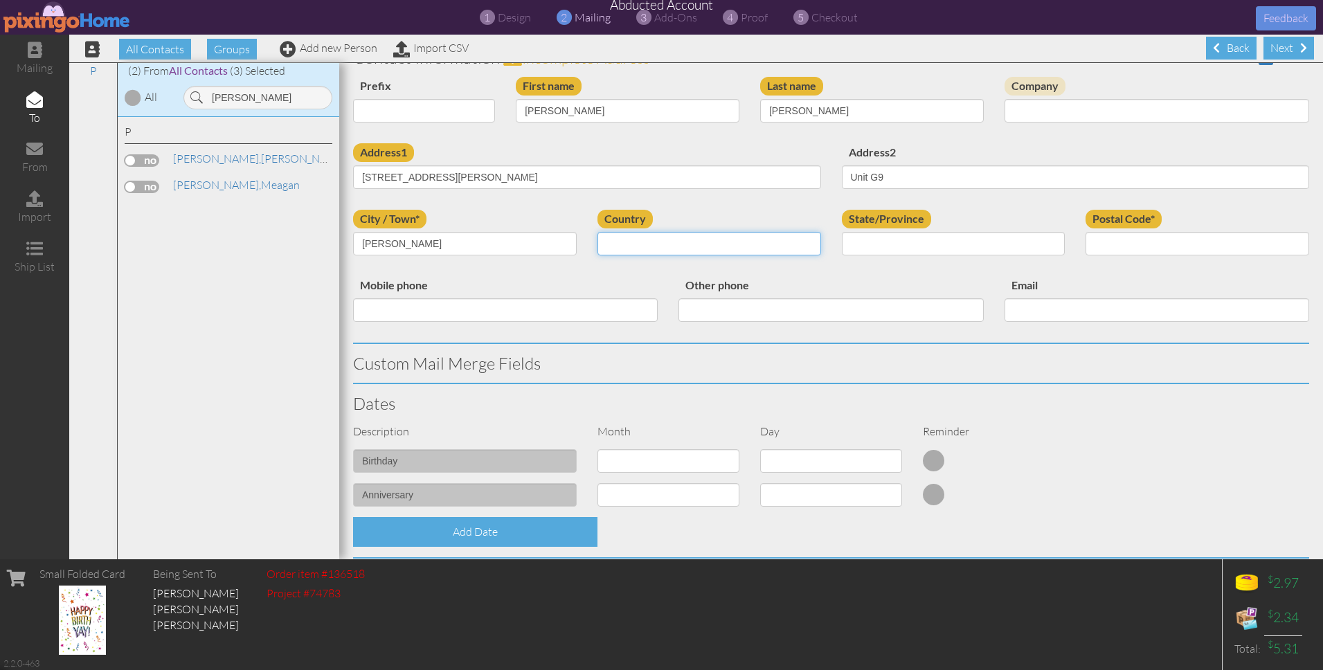
select select "object:4975"
select select "object:5274"
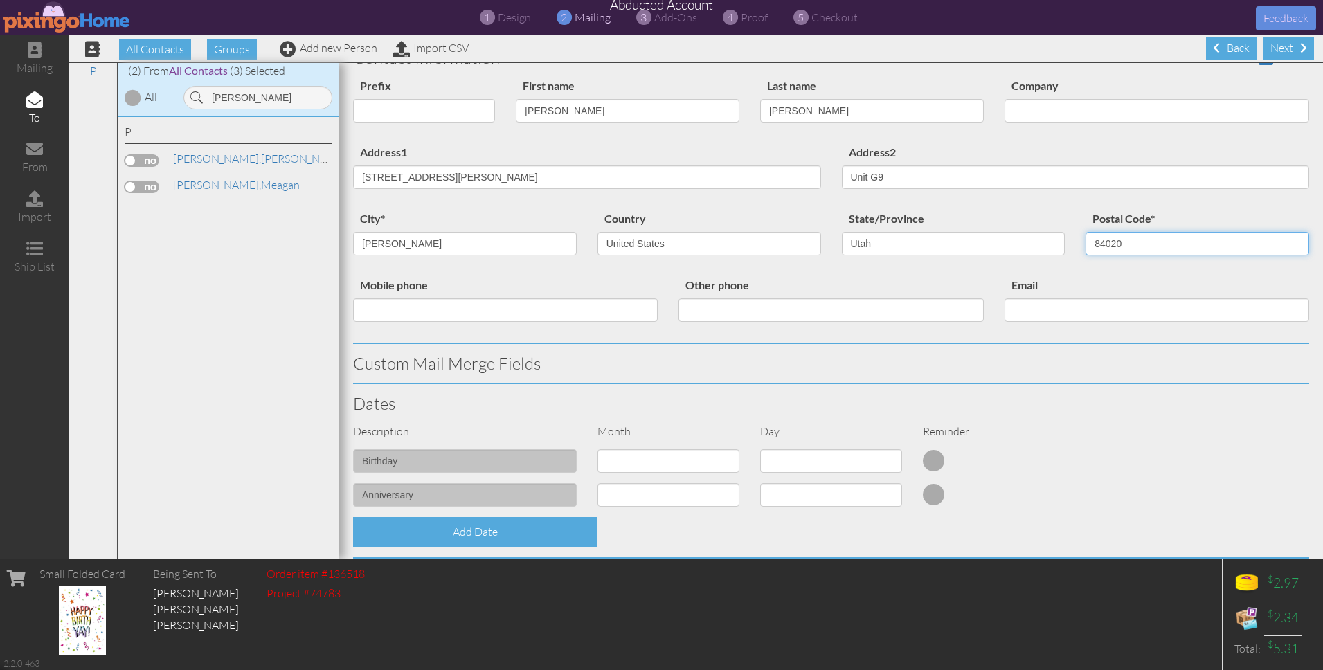
type input "84020"
click at [615, 381] on div "Custom Mail Merge Fields" at bounding box center [831, 363] width 977 height 39
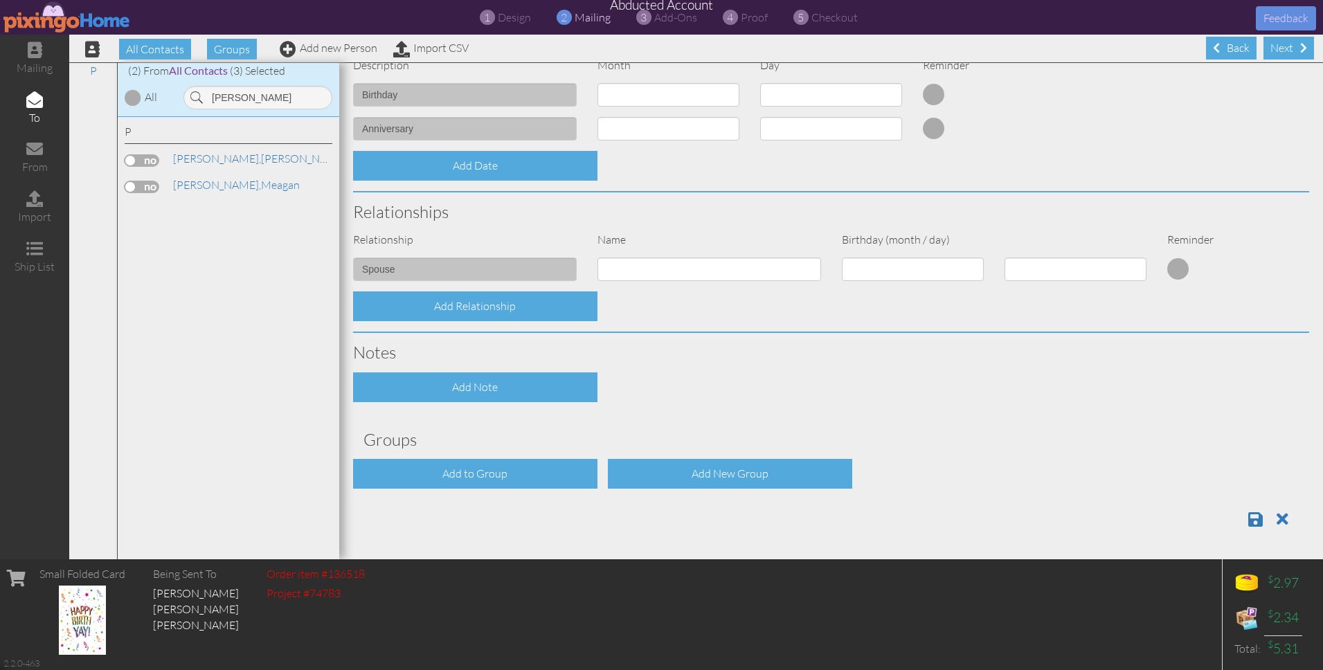
scroll to position [1, 0]
click at [570, 472] on div "Add to Group" at bounding box center [475, 473] width 244 height 30
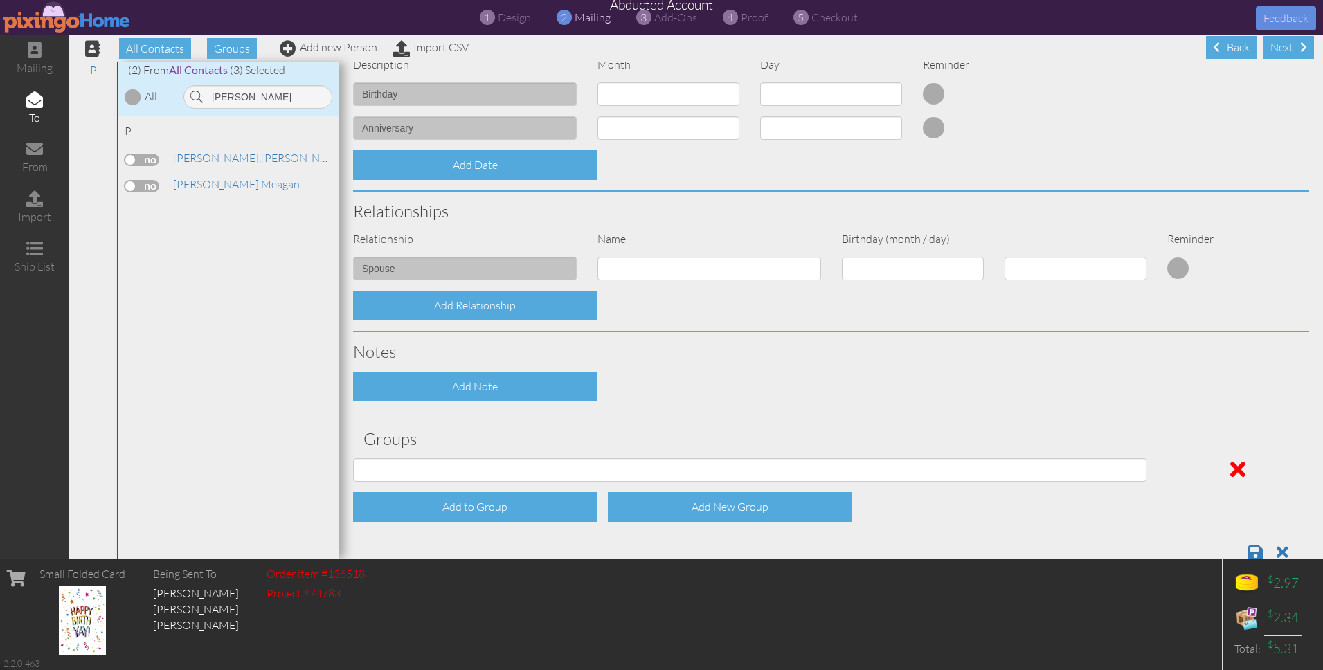
click at [1140, 414] on div "Contact Information Prefix Dr. Mr. Mrs. First name [PERSON_NAME] Last name [PER…" at bounding box center [831, 121] width 956 height 901
click at [1259, 552] on span at bounding box center [1255, 552] width 15 height 17
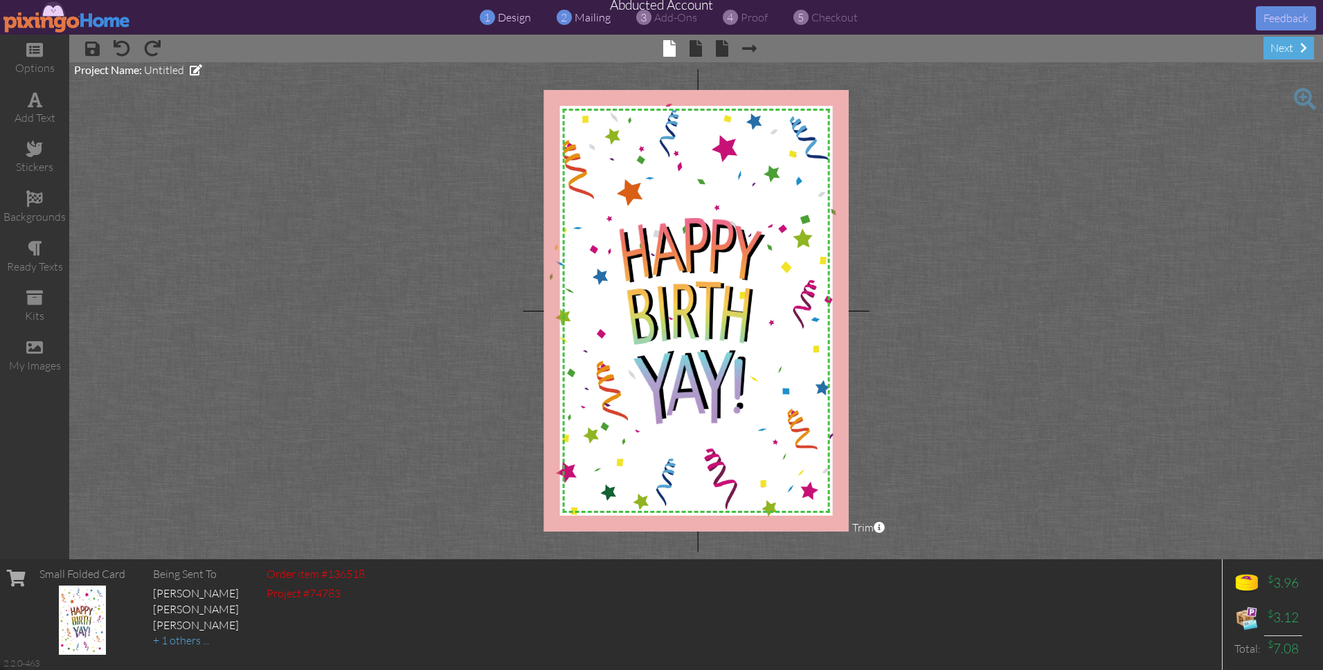
click at [591, 17] on span "mailing" at bounding box center [593, 17] width 36 height 14
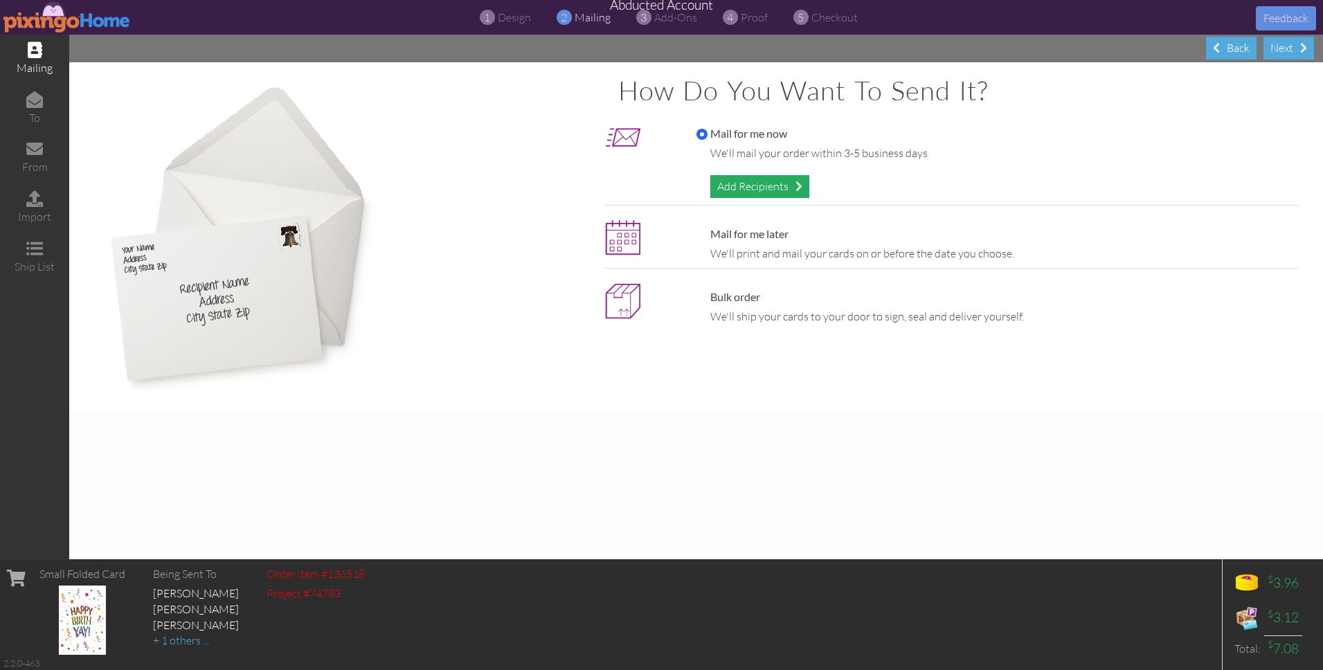
click at [746, 189] on div "Add Recipients" at bounding box center [759, 186] width 99 height 23
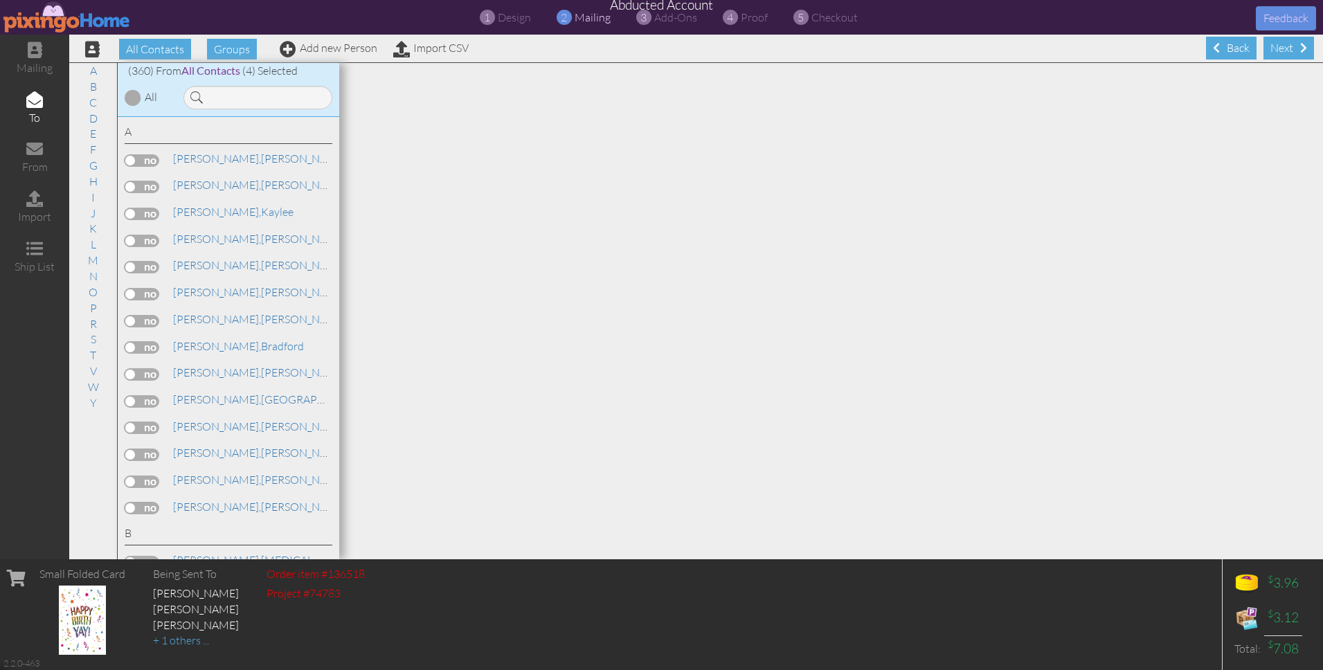
click at [170, 639] on div "+ 1 others ..." at bounding box center [196, 641] width 86 height 16
click at [233, 96] on input at bounding box center [257, 98] width 149 height 24
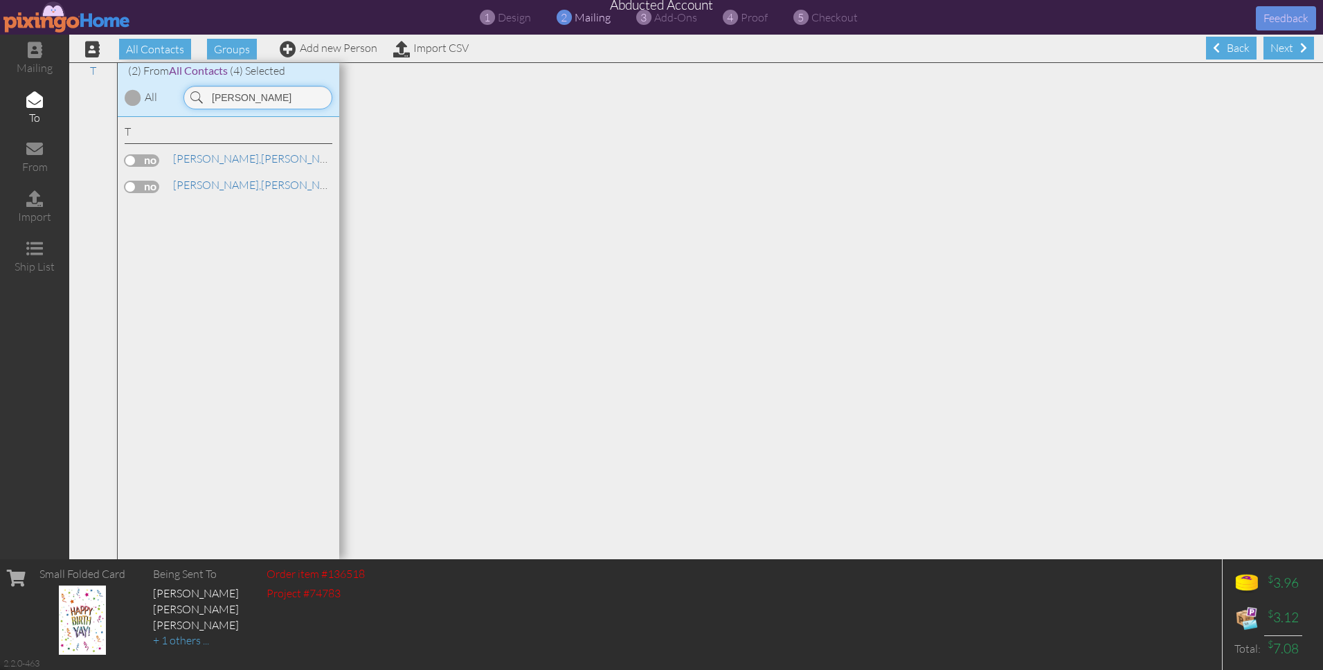
type input "[PERSON_NAME]"
click at [136, 163] on label at bounding box center [142, 160] width 35 height 12
click at [0, 0] on input "checkbox" at bounding box center [0, 0] width 0 height 0
drag, startPoint x: 247, startPoint y: 100, endPoint x: 204, endPoint y: 98, distance: 43.7
click at [204, 98] on input "[PERSON_NAME]" at bounding box center [257, 98] width 149 height 24
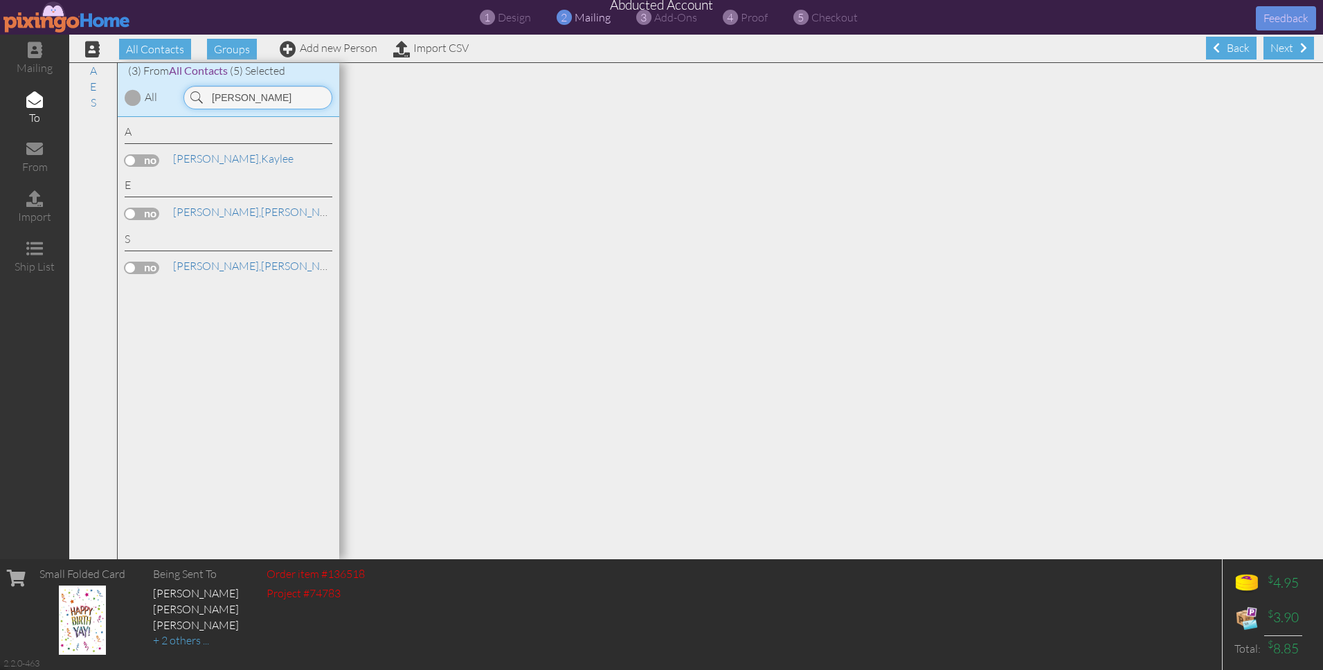
type input "Kayl"
click at [141, 157] on label at bounding box center [142, 160] width 35 height 12
click at [0, 0] on input "checkbox" at bounding box center [0, 0] width 0 height 0
drag, startPoint x: 253, startPoint y: 100, endPoint x: 213, endPoint y: 99, distance: 40.9
click at [213, 99] on input "Kayl" at bounding box center [257, 98] width 149 height 24
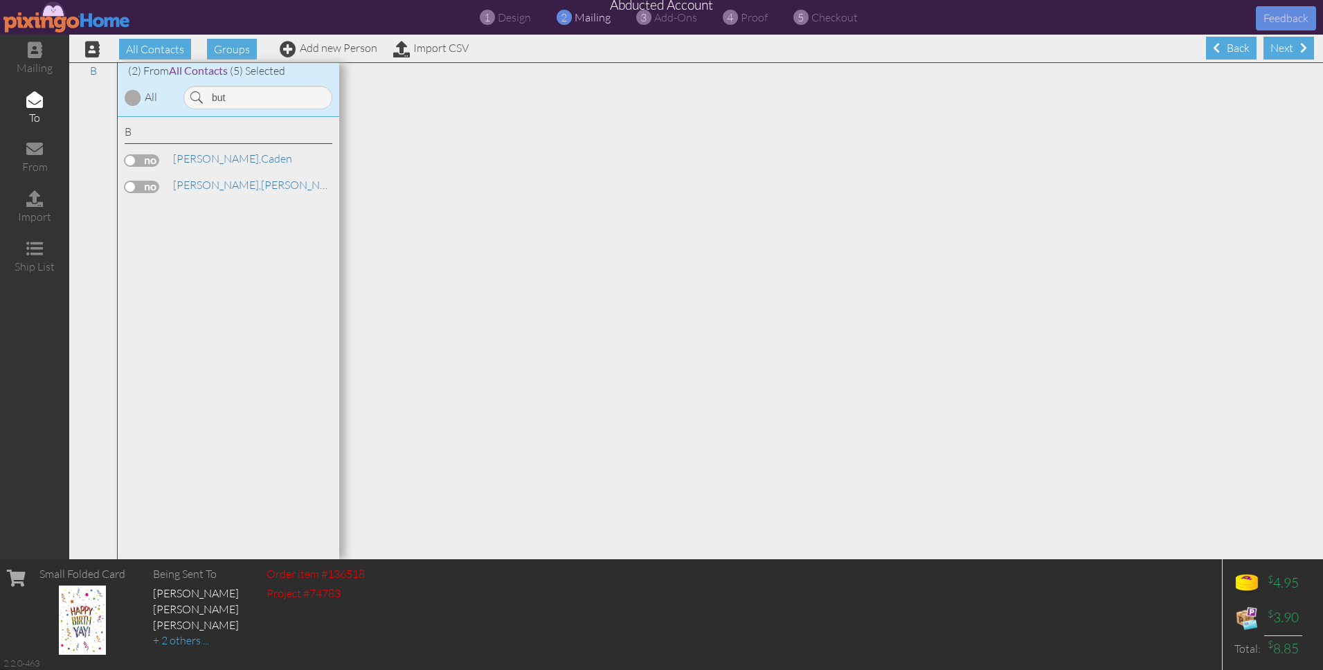
click at [150, 159] on label at bounding box center [142, 160] width 35 height 12
click at [0, 0] on input "checkbox" at bounding box center [0, 0] width 0 height 0
click at [227, 184] on span "[PERSON_NAME]," at bounding box center [217, 185] width 88 height 14
click at [238, 184] on link "Butterfield, Haley" at bounding box center [260, 185] width 177 height 17
click at [285, 158] on div "Butler, Caden" at bounding box center [249, 159] width 163 height 16
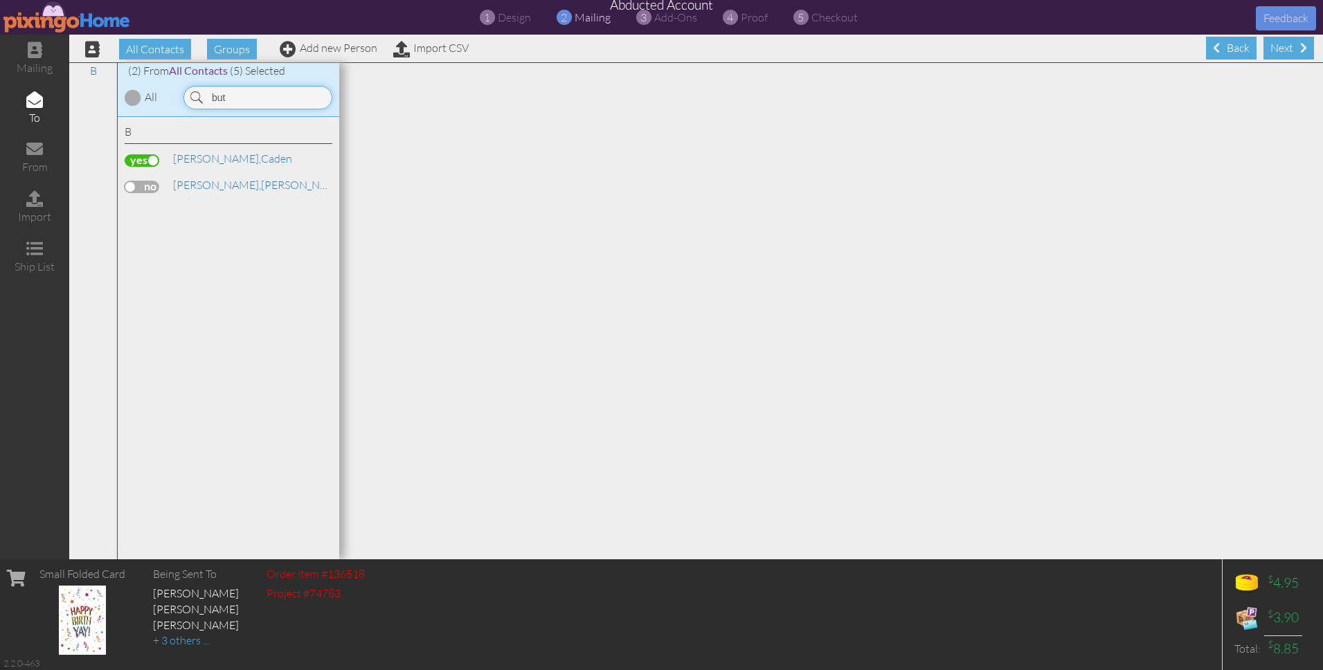
click at [252, 97] on input "but" at bounding box center [257, 98] width 149 height 24
type input "b"
type input "madi"
click at [145, 187] on label at bounding box center [142, 187] width 35 height 12
click at [0, 0] on input "checkbox" at bounding box center [0, 0] width 0 height 0
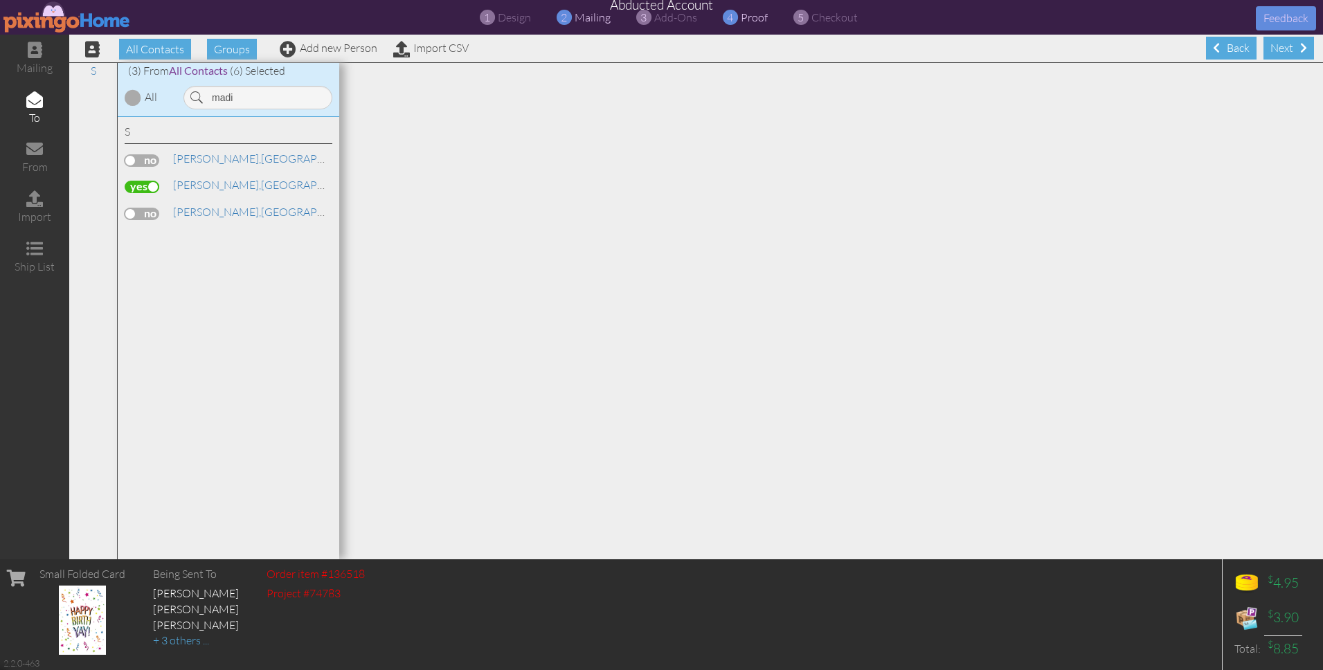
click at [753, 19] on span "proof" at bounding box center [754, 17] width 27 height 14
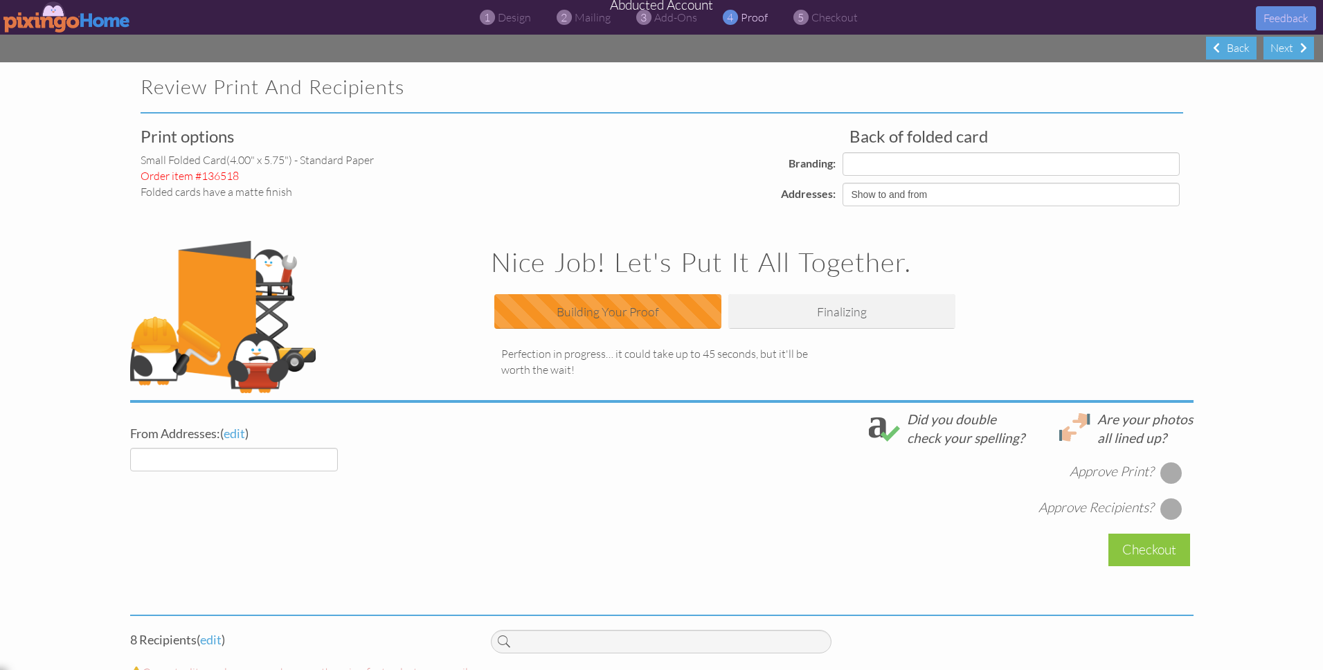
select select "object:4040"
select select "object:4041"
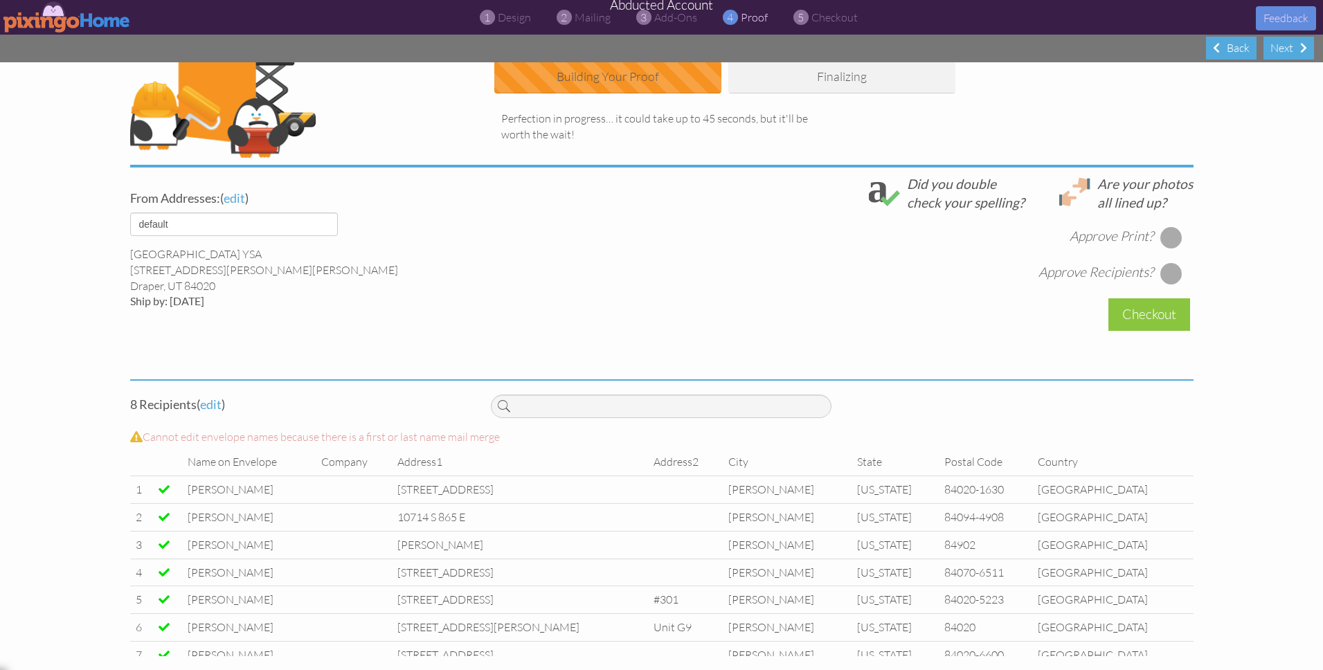
click at [1171, 272] on div at bounding box center [1171, 273] width 22 height 22
click at [1232, 255] on project-proof "Review Print and Recipients Print options small folded card (4.00" x 5.75") - S…" at bounding box center [661, 248] width 1323 height 843
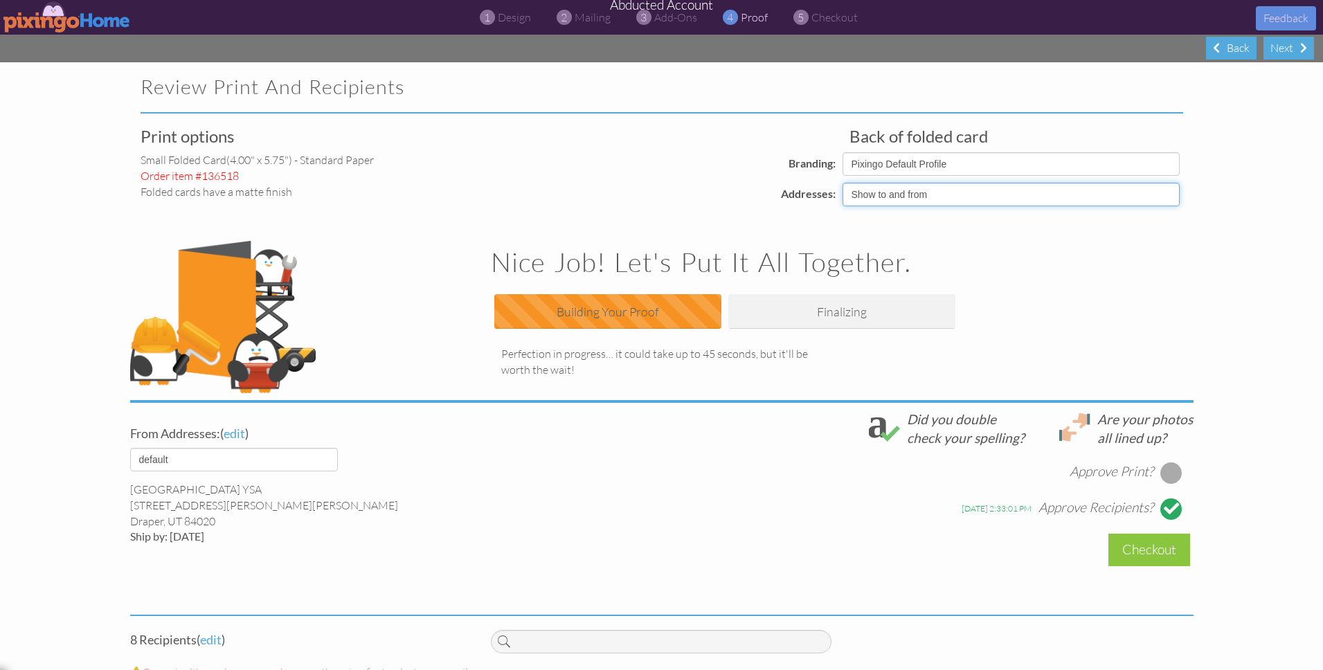
click at [1160, 197] on select "Show to and from Show from only Hide to and from" at bounding box center [1011, 195] width 337 height 24
select select "object:4031"
click at [843, 183] on select "Show to and from Show from only Hide to and from" at bounding box center [1011, 195] width 337 height 24
click at [1173, 473] on div at bounding box center [1171, 473] width 22 height 22
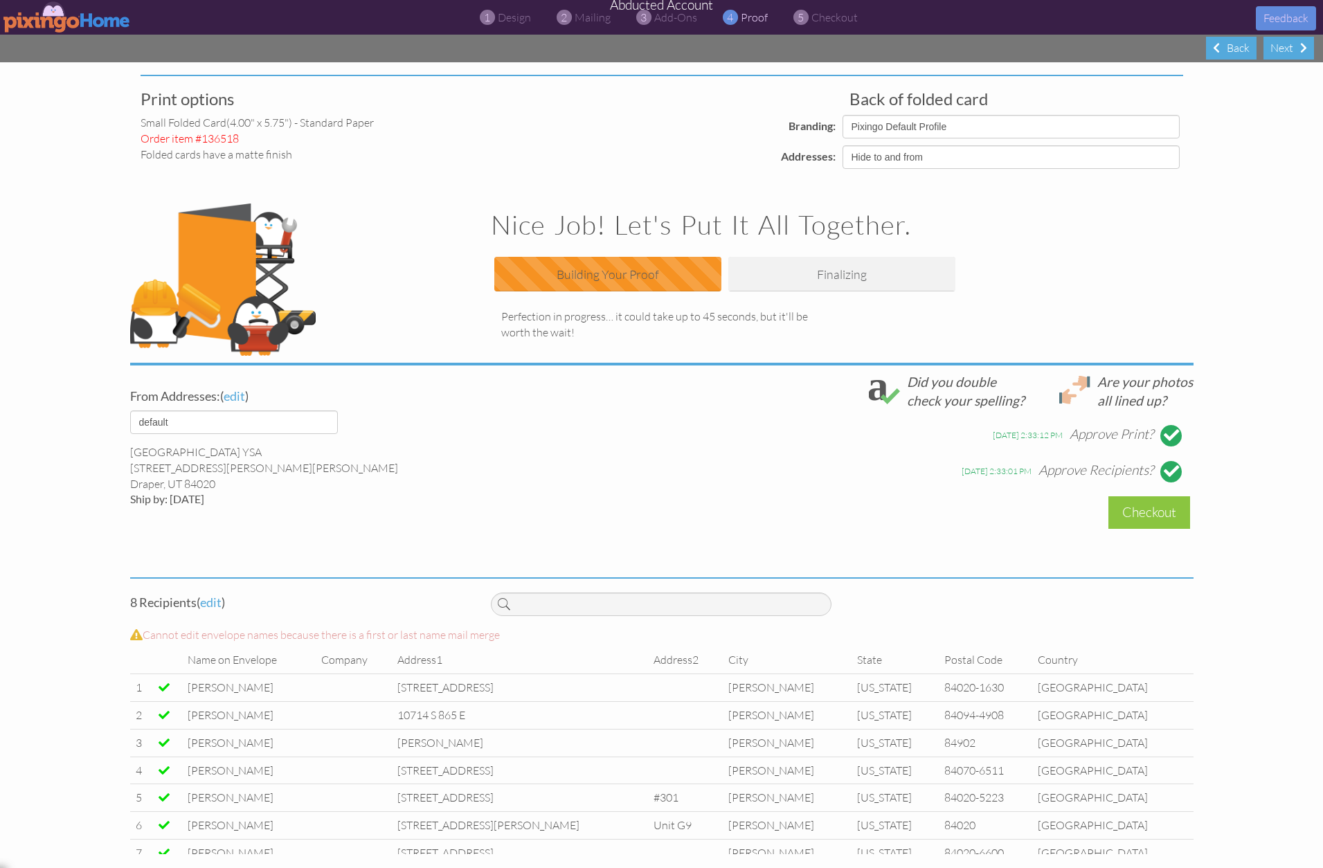
scroll to position [54, 0]
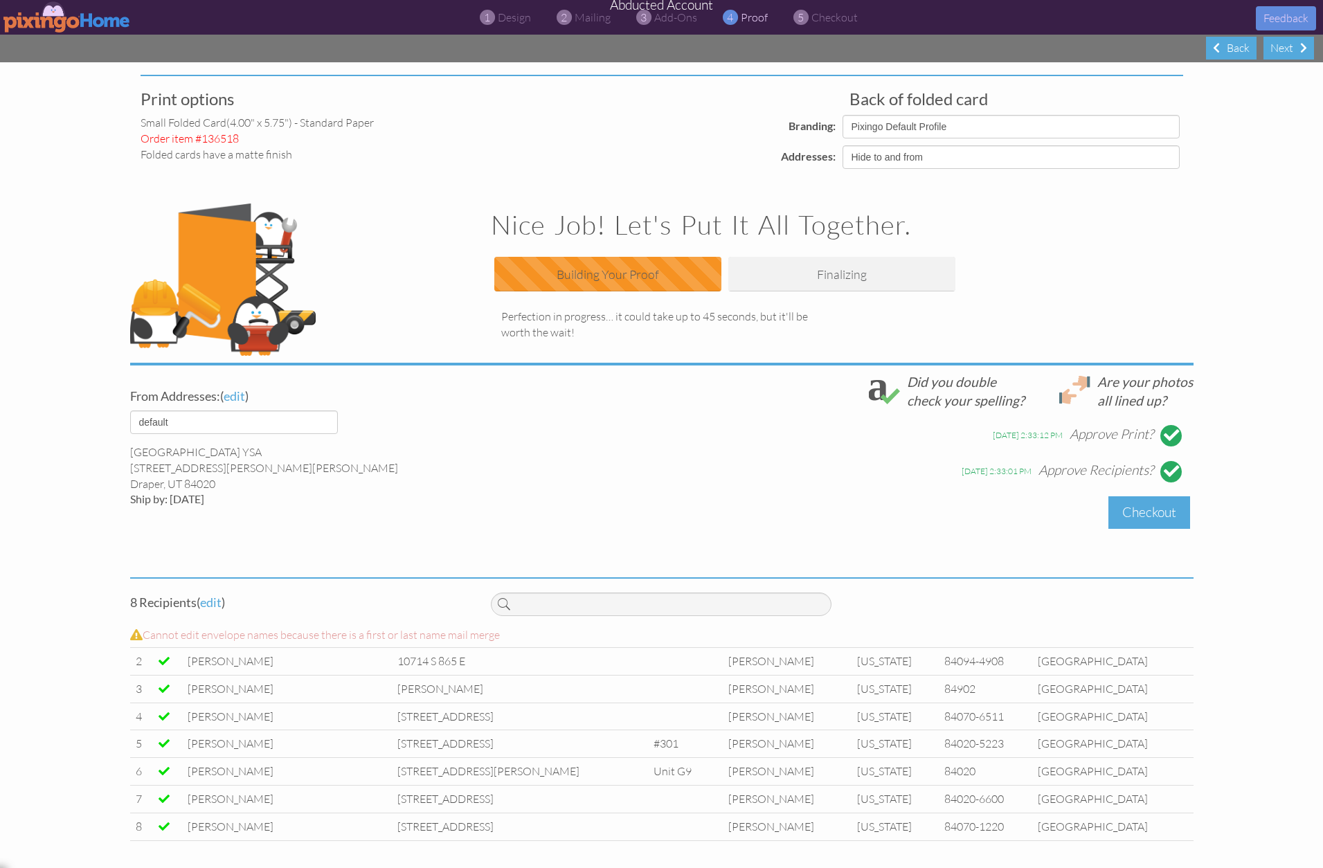
click at [1147, 512] on div "Checkout" at bounding box center [1149, 512] width 82 height 33
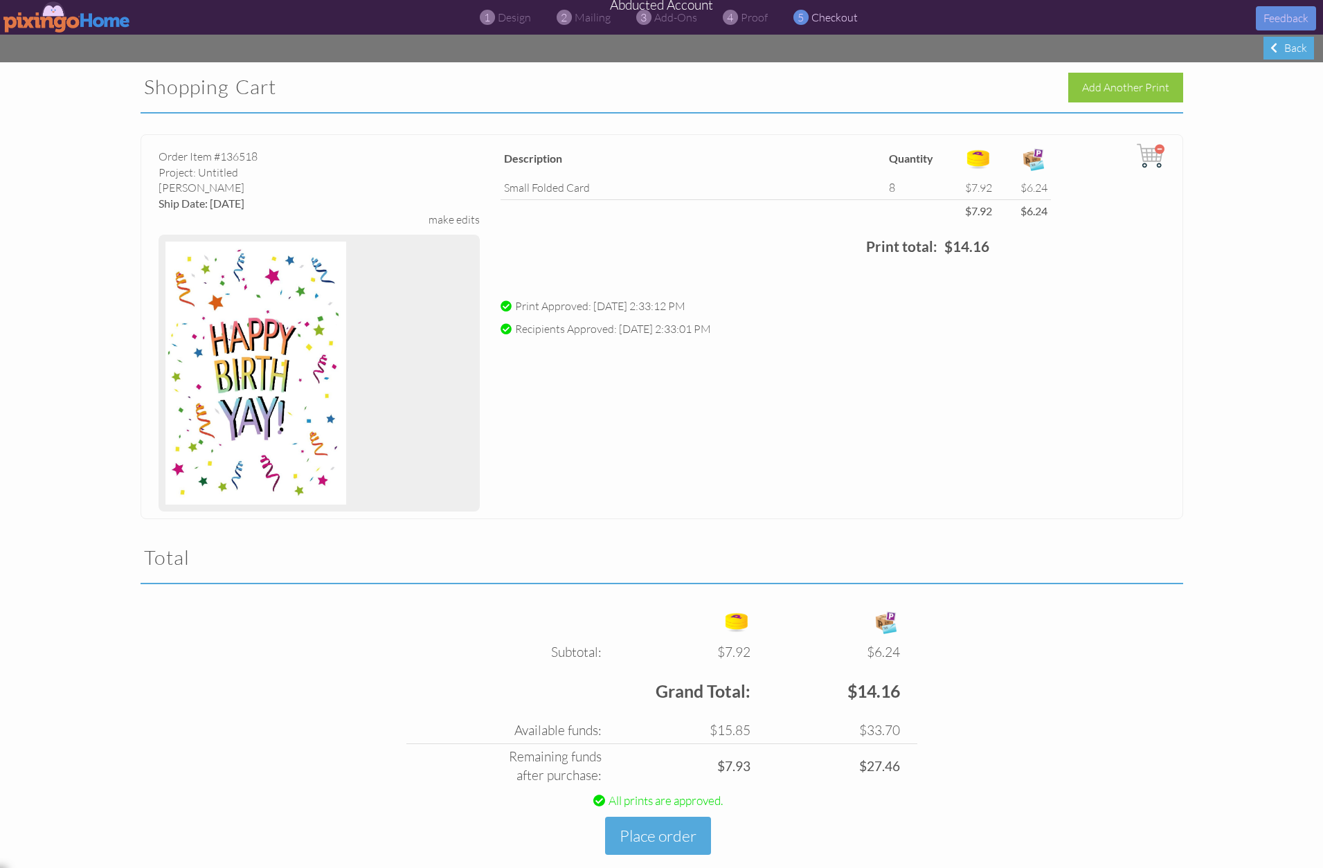
scroll to position [24, 0]
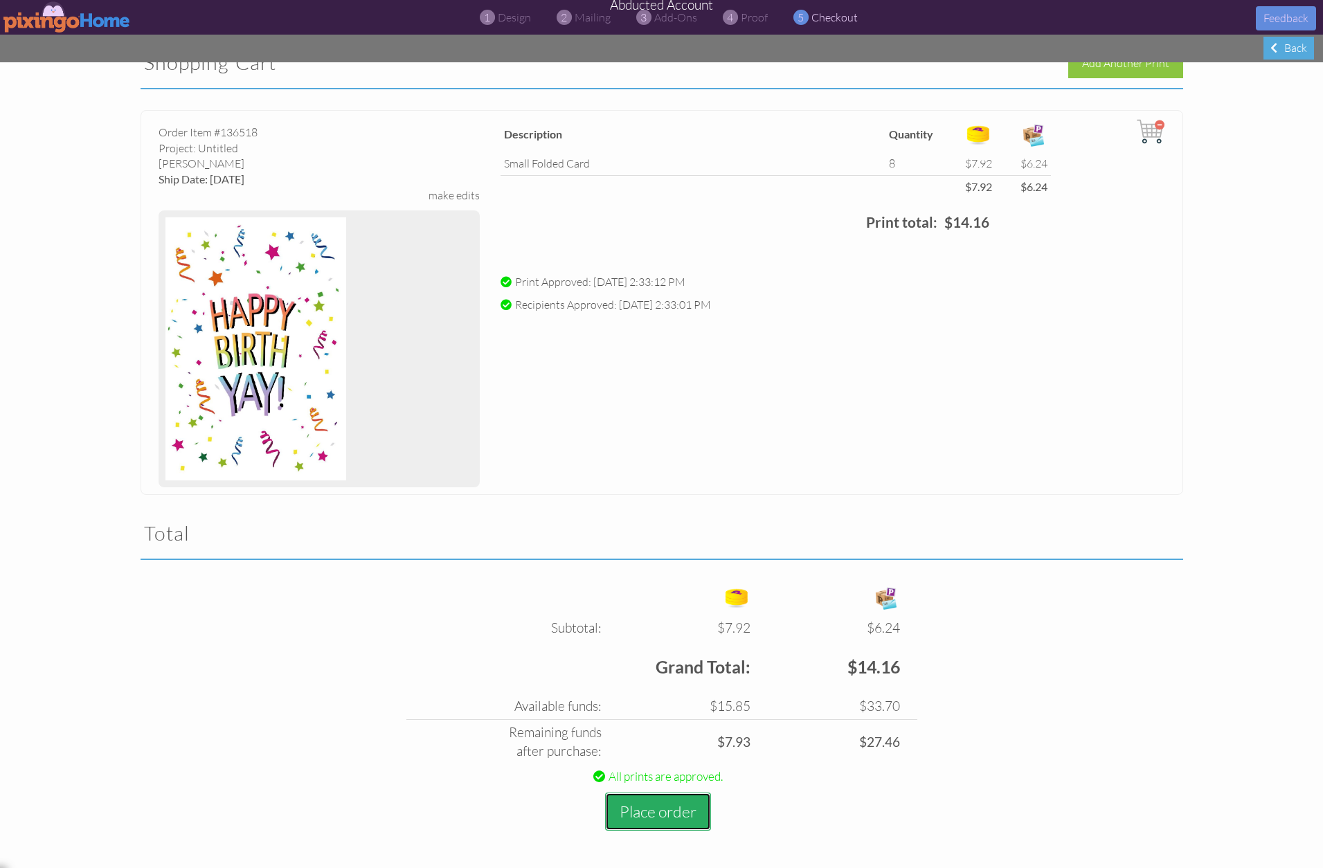
click at [655, 814] on button "Place order" at bounding box center [658, 812] width 106 height 38
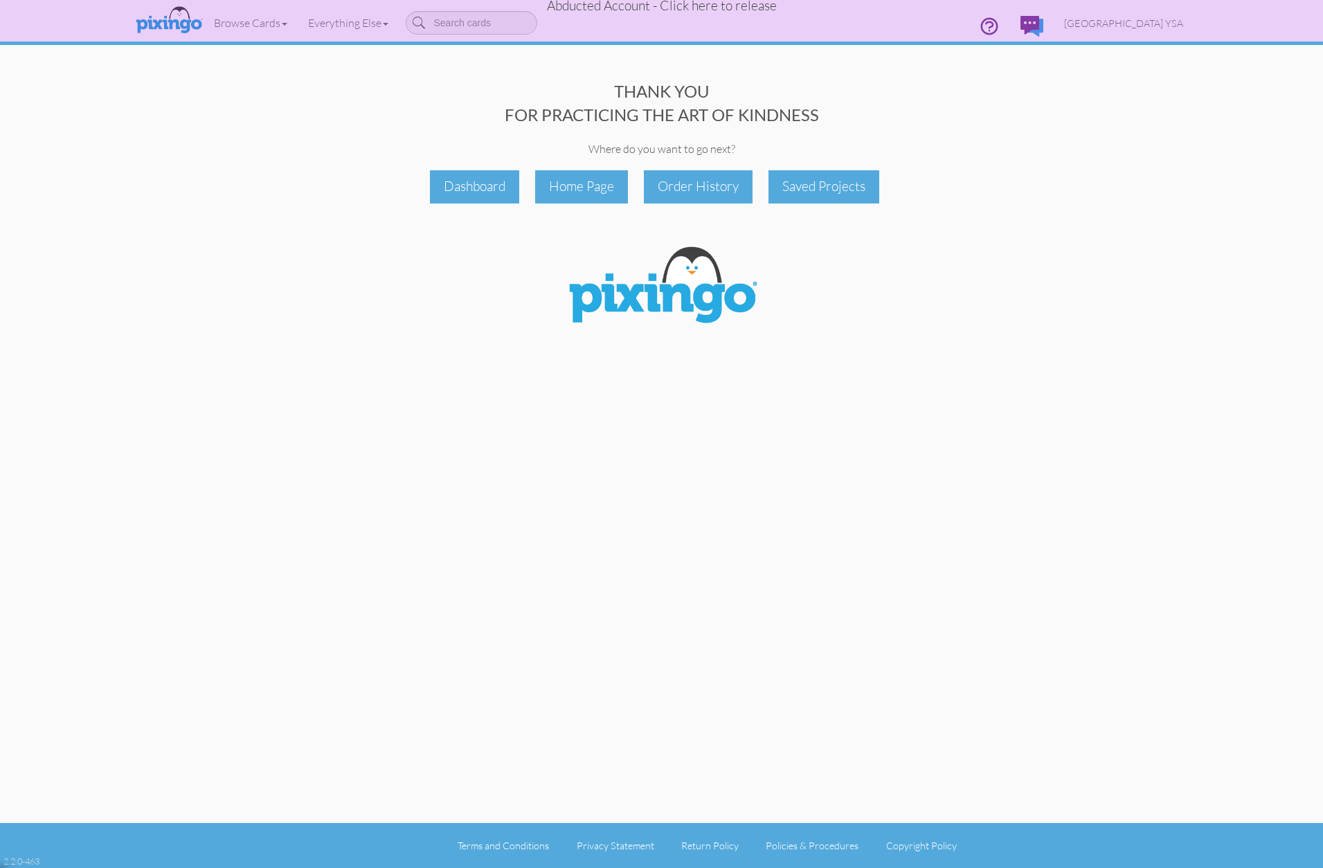
click at [698, 8] on span "Abducted Account - Click here to release" at bounding box center [662, 5] width 230 height 17
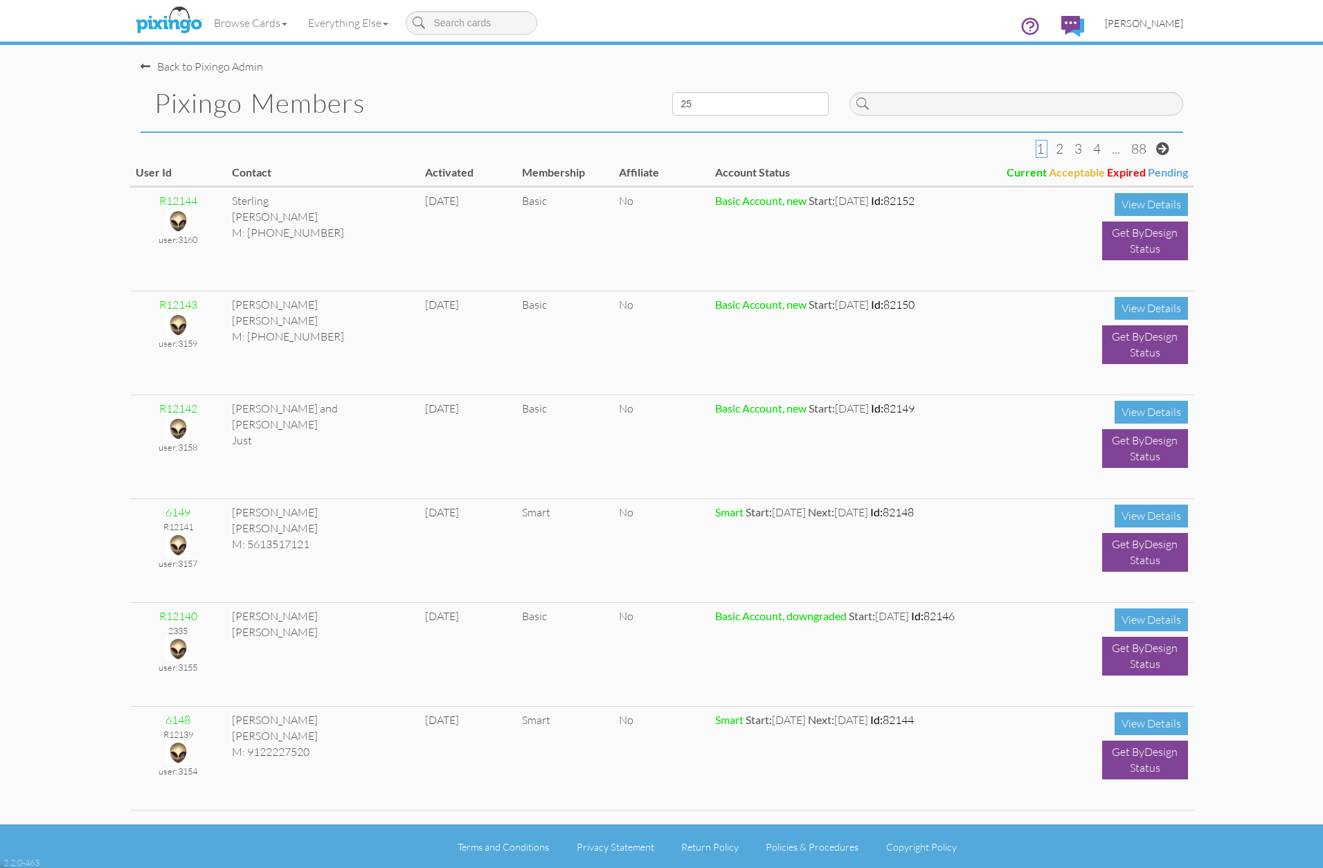
click at [1139, 24] on span "[PERSON_NAME]" at bounding box center [1144, 23] width 78 height 12
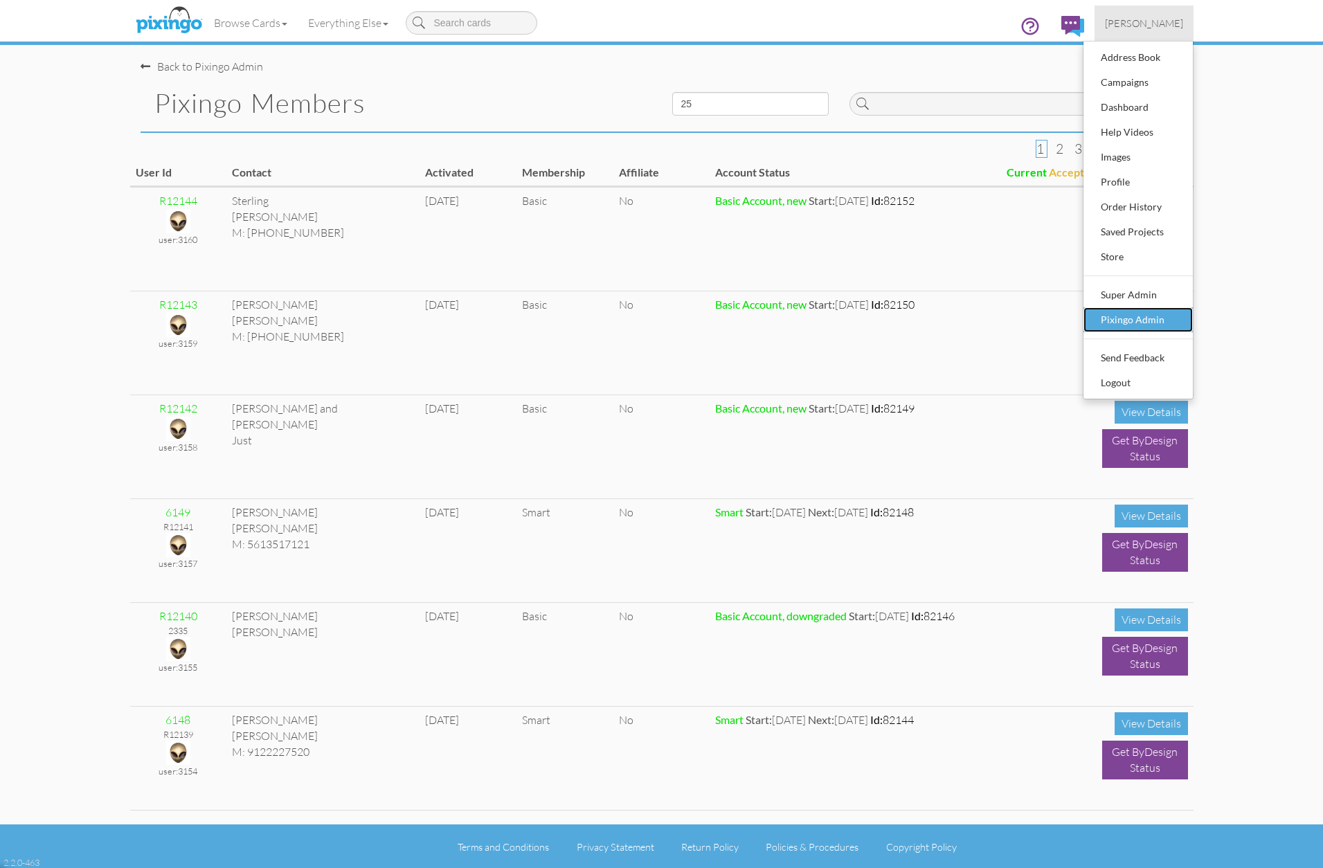
click at [1131, 324] on div "Pixingo Admin" at bounding box center [1138, 319] width 82 height 21
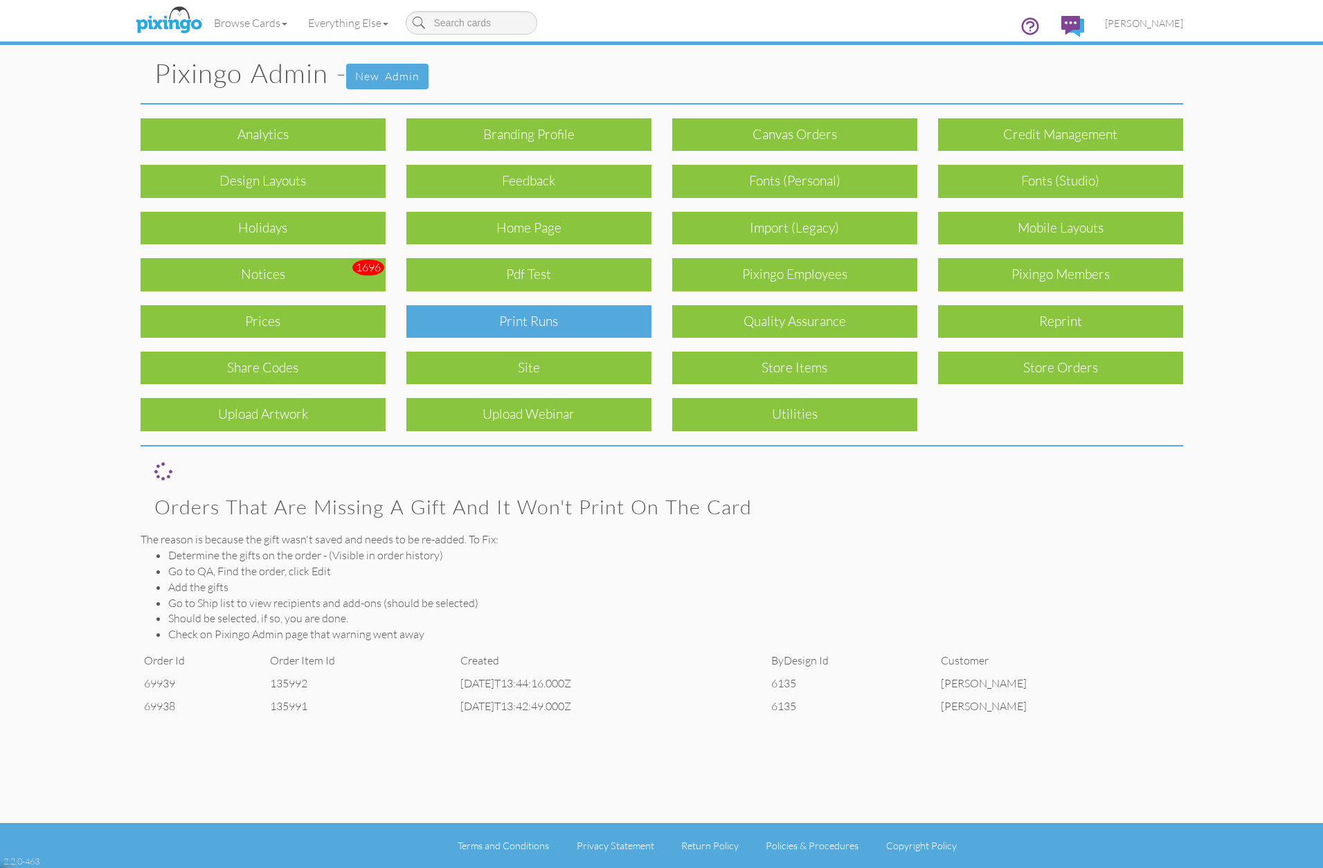
click at [553, 319] on div "Print Runs" at bounding box center [528, 321] width 245 height 33
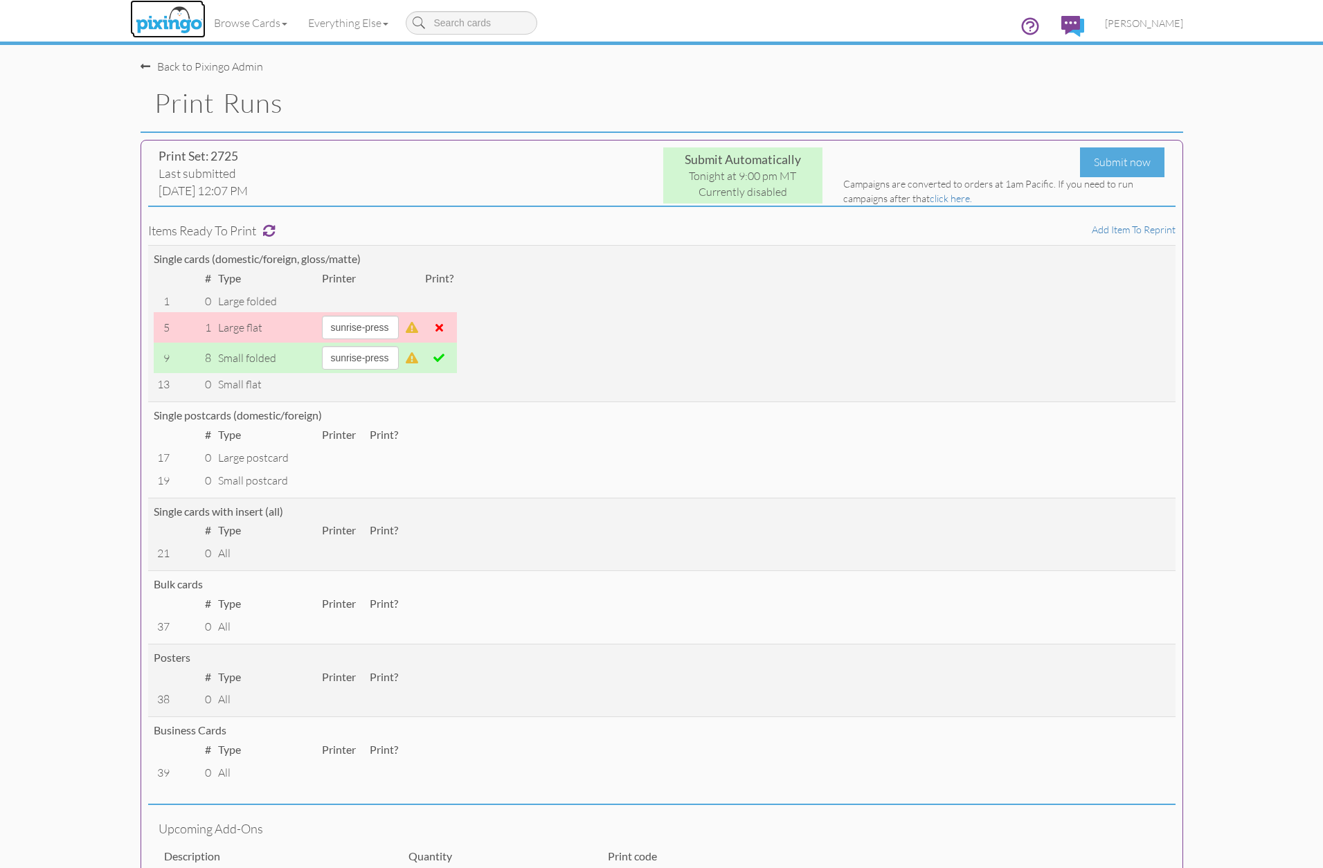
click at [176, 17] on img at bounding box center [168, 20] width 73 height 35
